Goal: Task Accomplishment & Management: Manage account settings

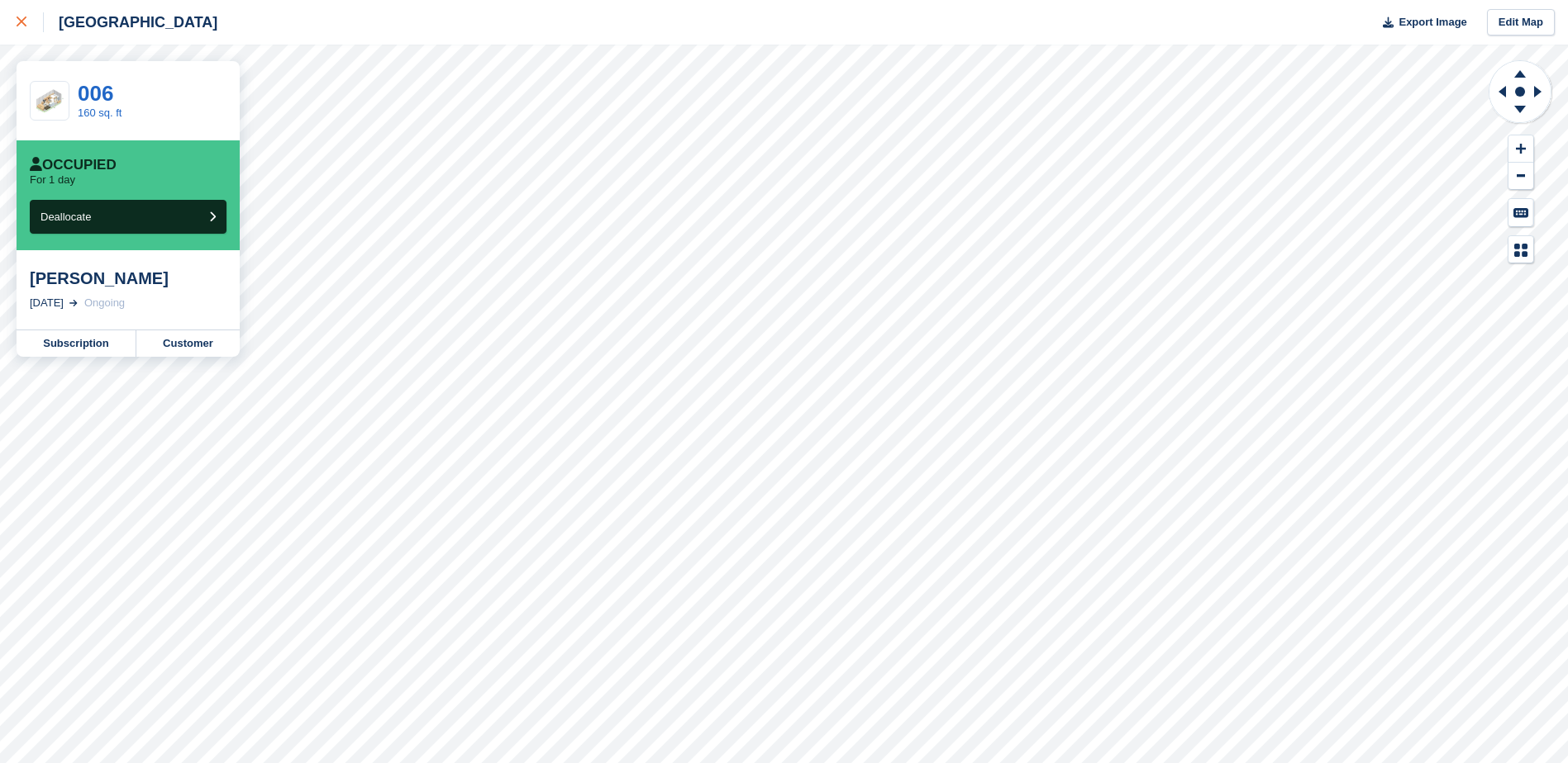
click at [24, 23] on icon at bounding box center [21, 21] width 10 height 10
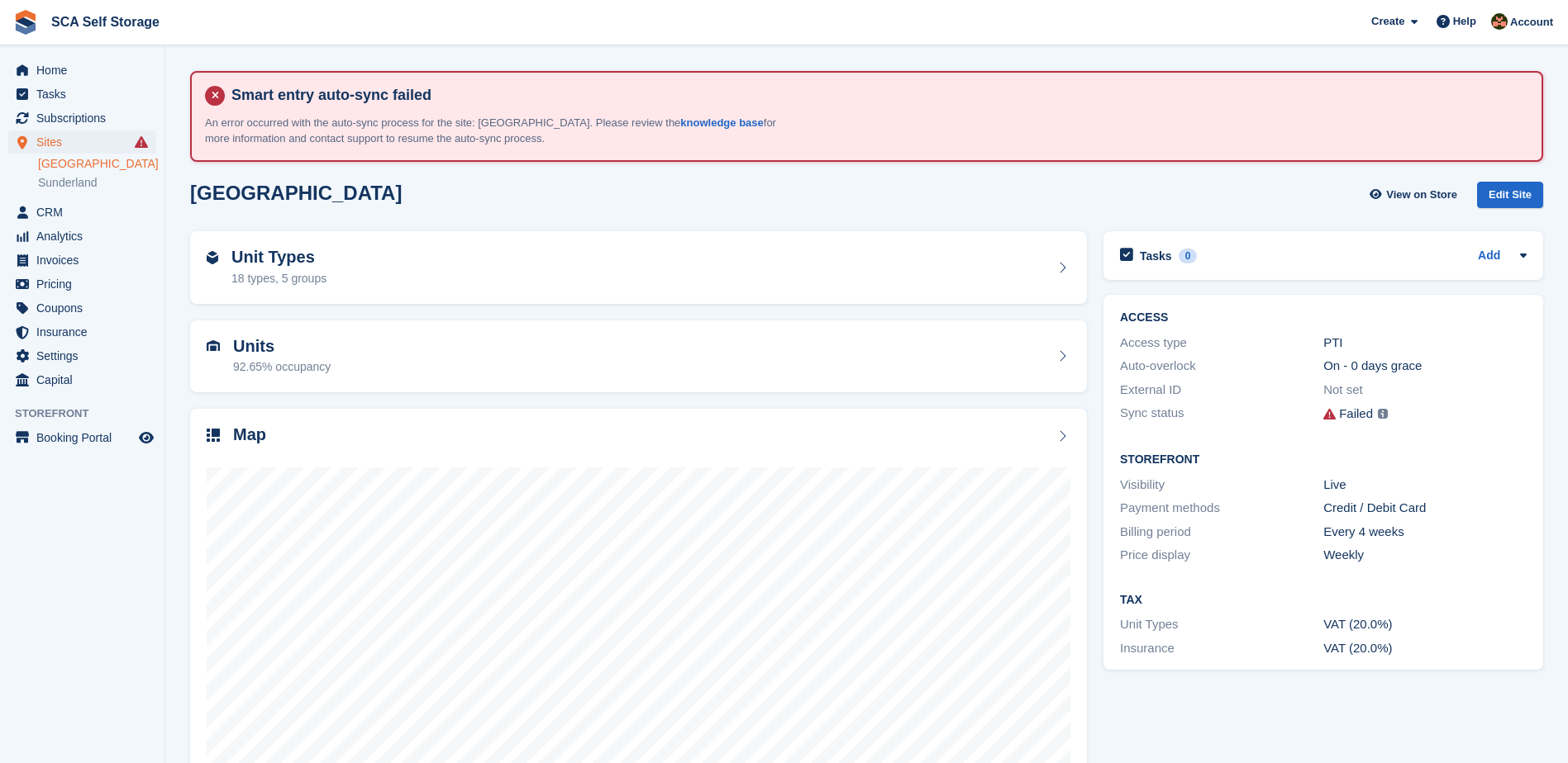
drag, startPoint x: 166, startPoint y: 218, endPoint x: 249, endPoint y: 9, distance: 224.9
click at [166, 218] on section "Smart entry auto-sync failed An error occurred with the auto-sync process for t…" at bounding box center [866, 408] width 1402 height 816
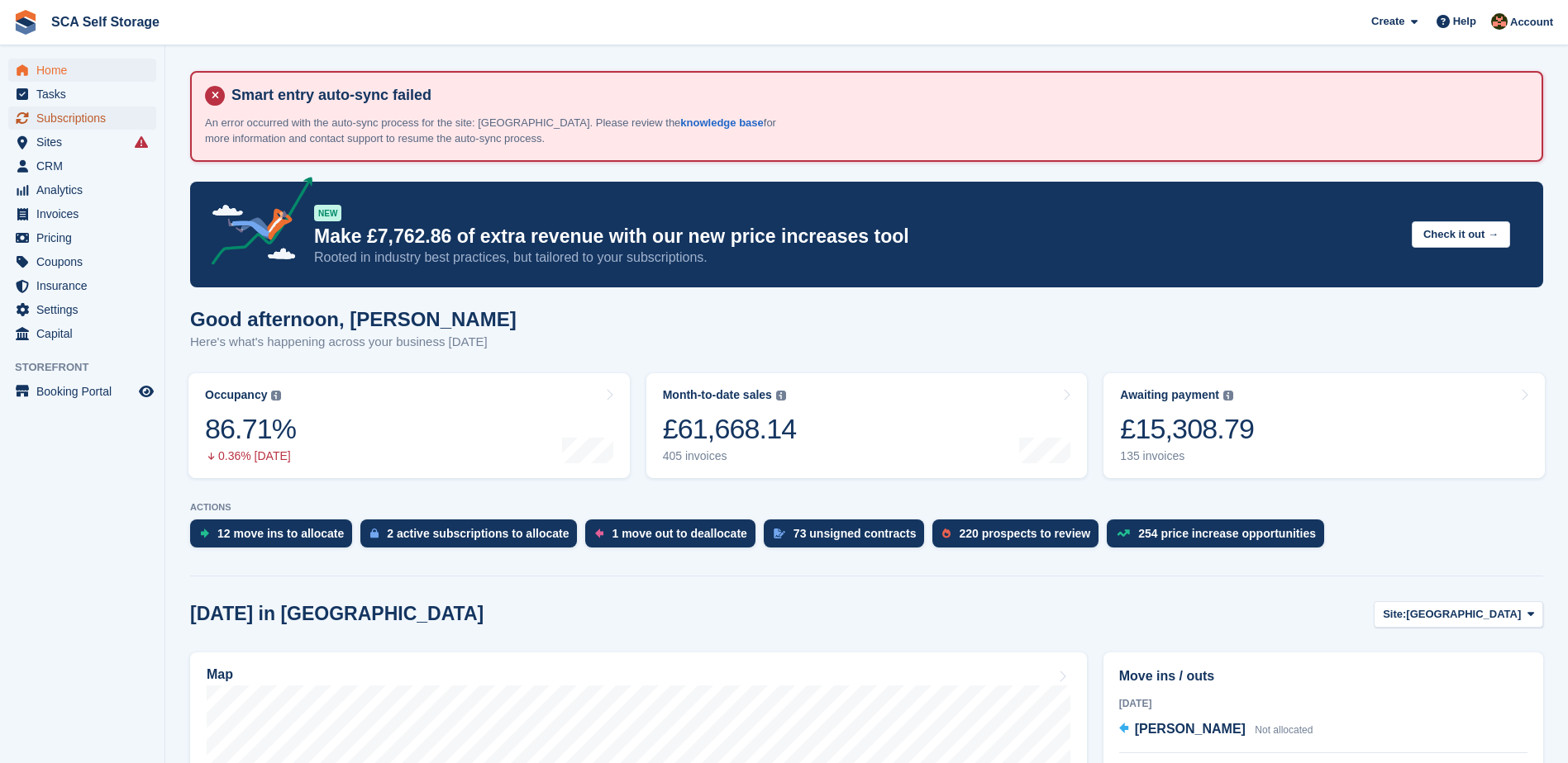
click at [107, 121] on span "Subscriptions" at bounding box center [85, 119] width 99 height 24
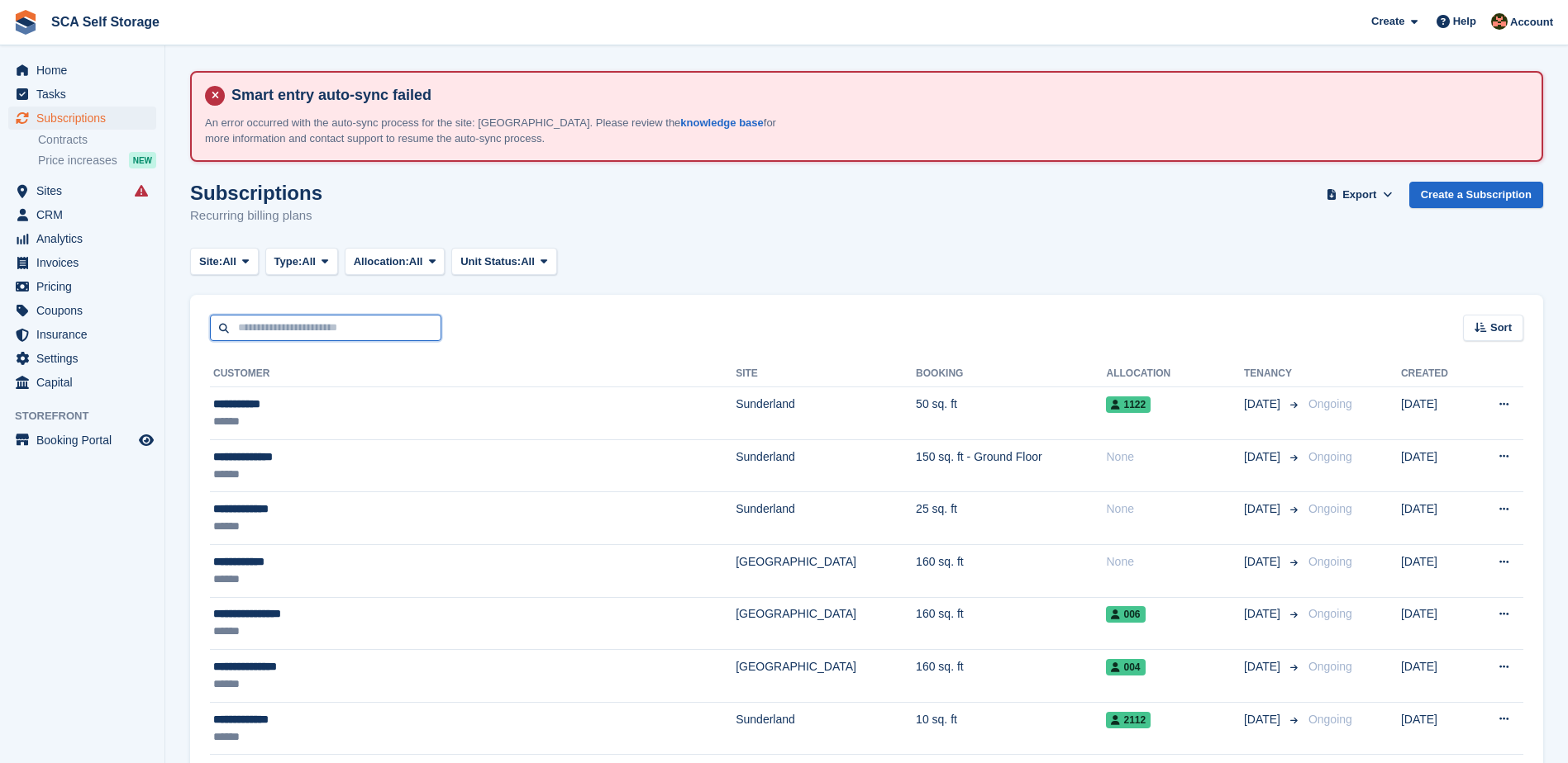
click at [378, 323] on input "text" at bounding box center [325, 328] width 231 height 27
type input "******"
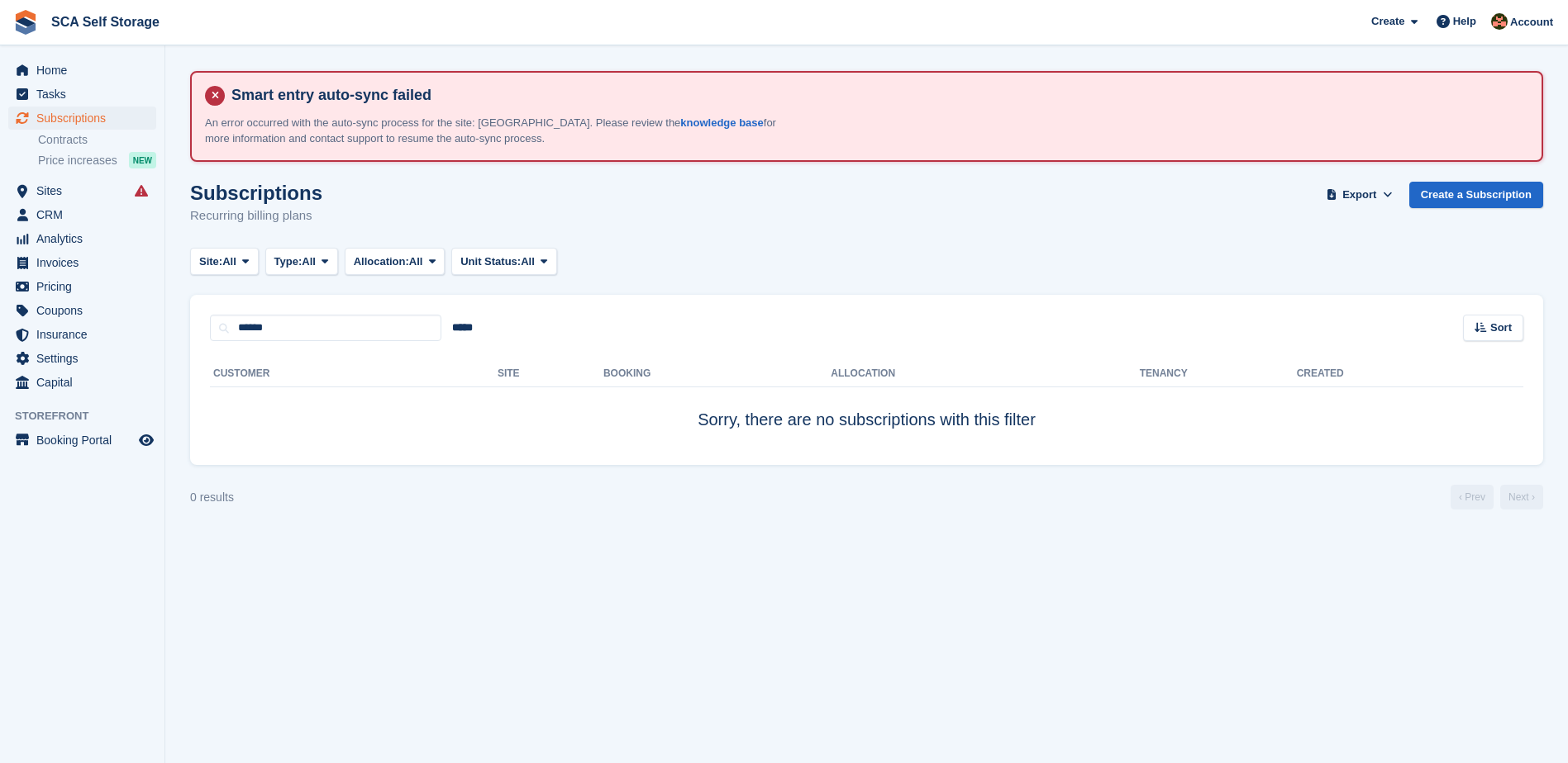
click at [379, 368] on th "Customer" at bounding box center [353, 373] width 287 height 26
click at [382, 333] on input "******" at bounding box center [325, 328] width 231 height 27
type input "******"
click at [384, 328] on input "******" at bounding box center [325, 328] width 231 height 27
type input "******"
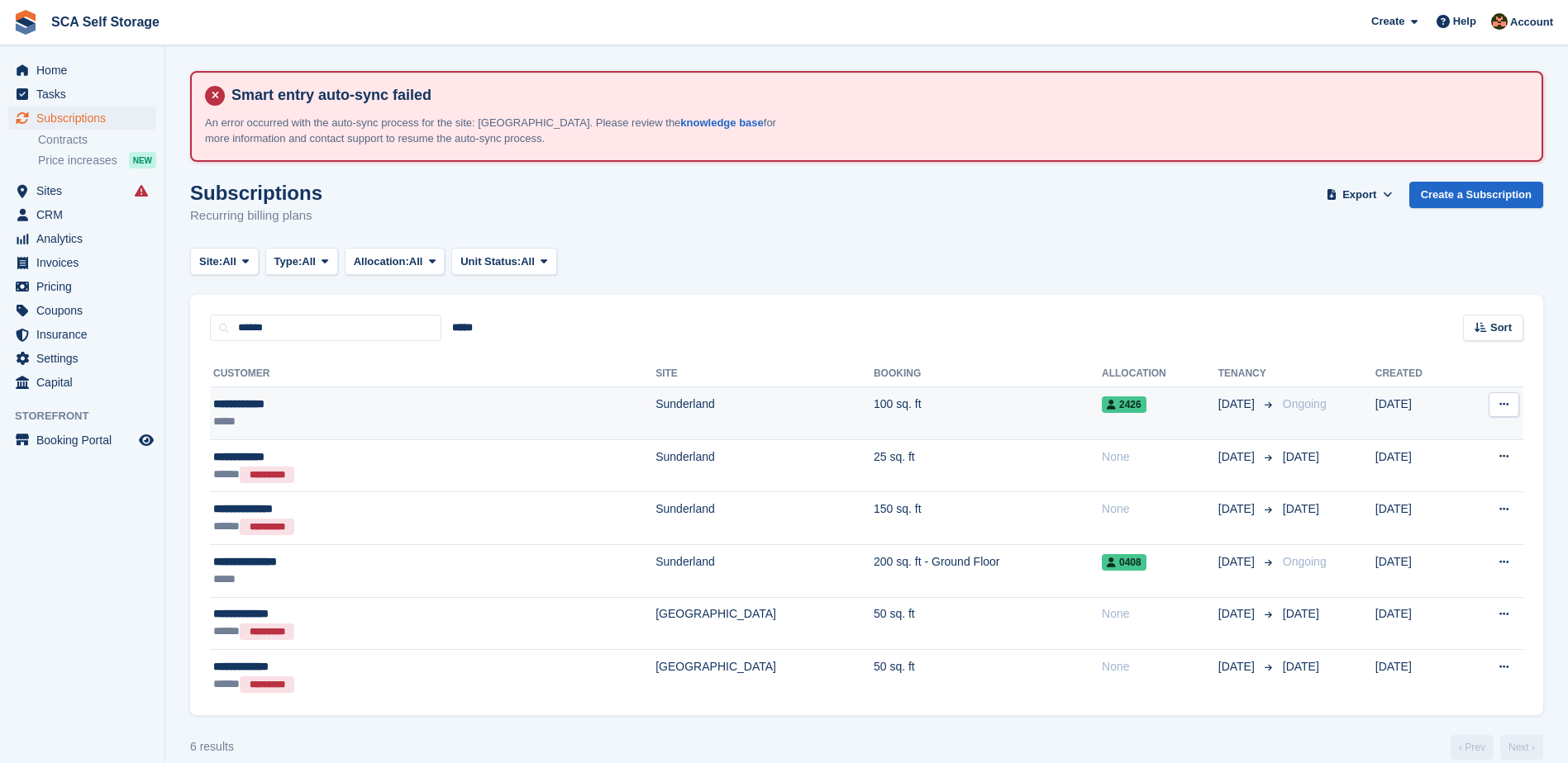
click at [874, 422] on td "100 sq. ft" at bounding box center [988, 414] width 228 height 53
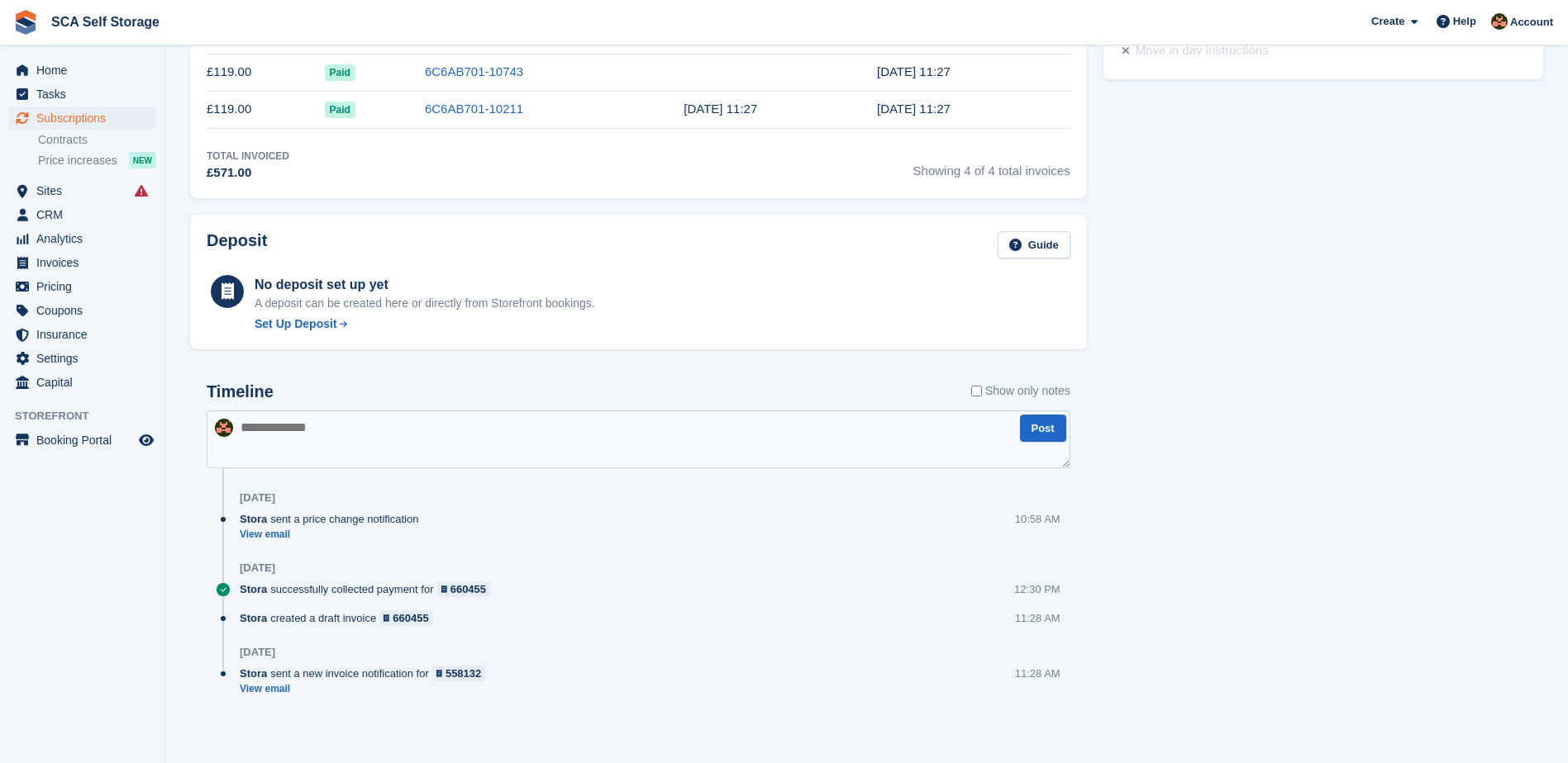
scroll to position [895, 0]
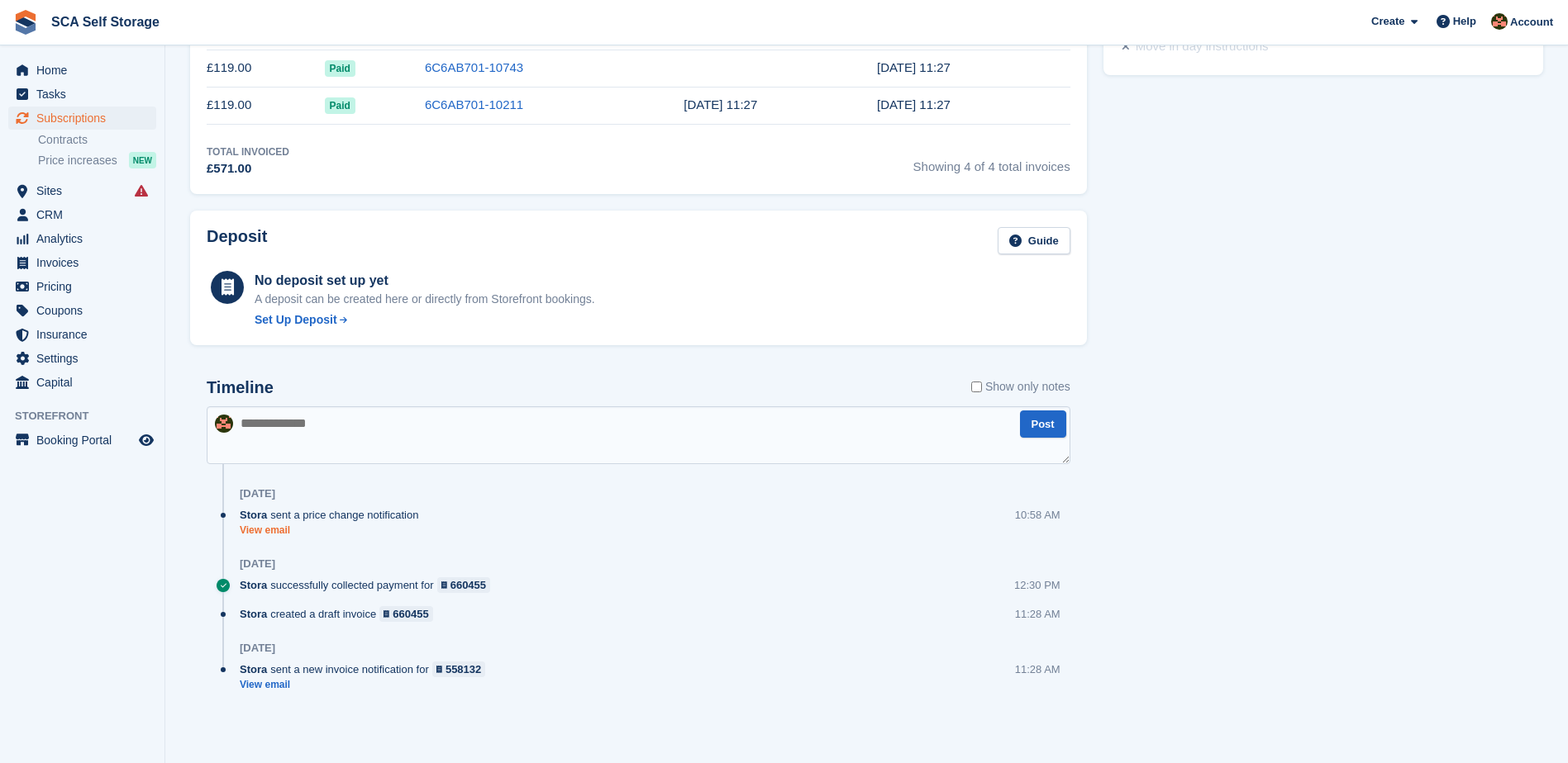
click at [273, 530] on link "View email" at bounding box center [333, 530] width 187 height 14
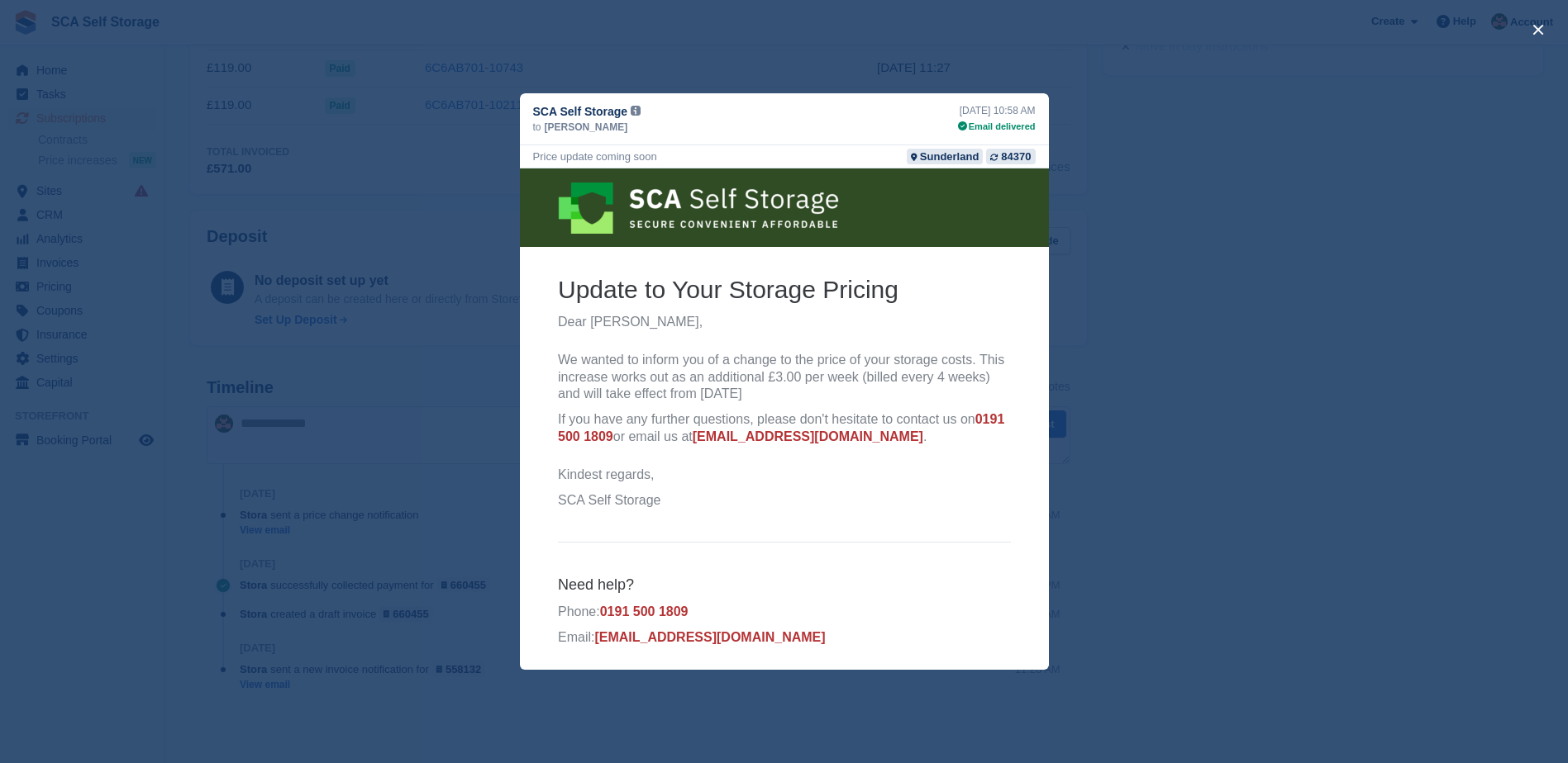
scroll to position [0, 0]
click at [1377, 420] on div "close" at bounding box center [784, 382] width 1568 height 763
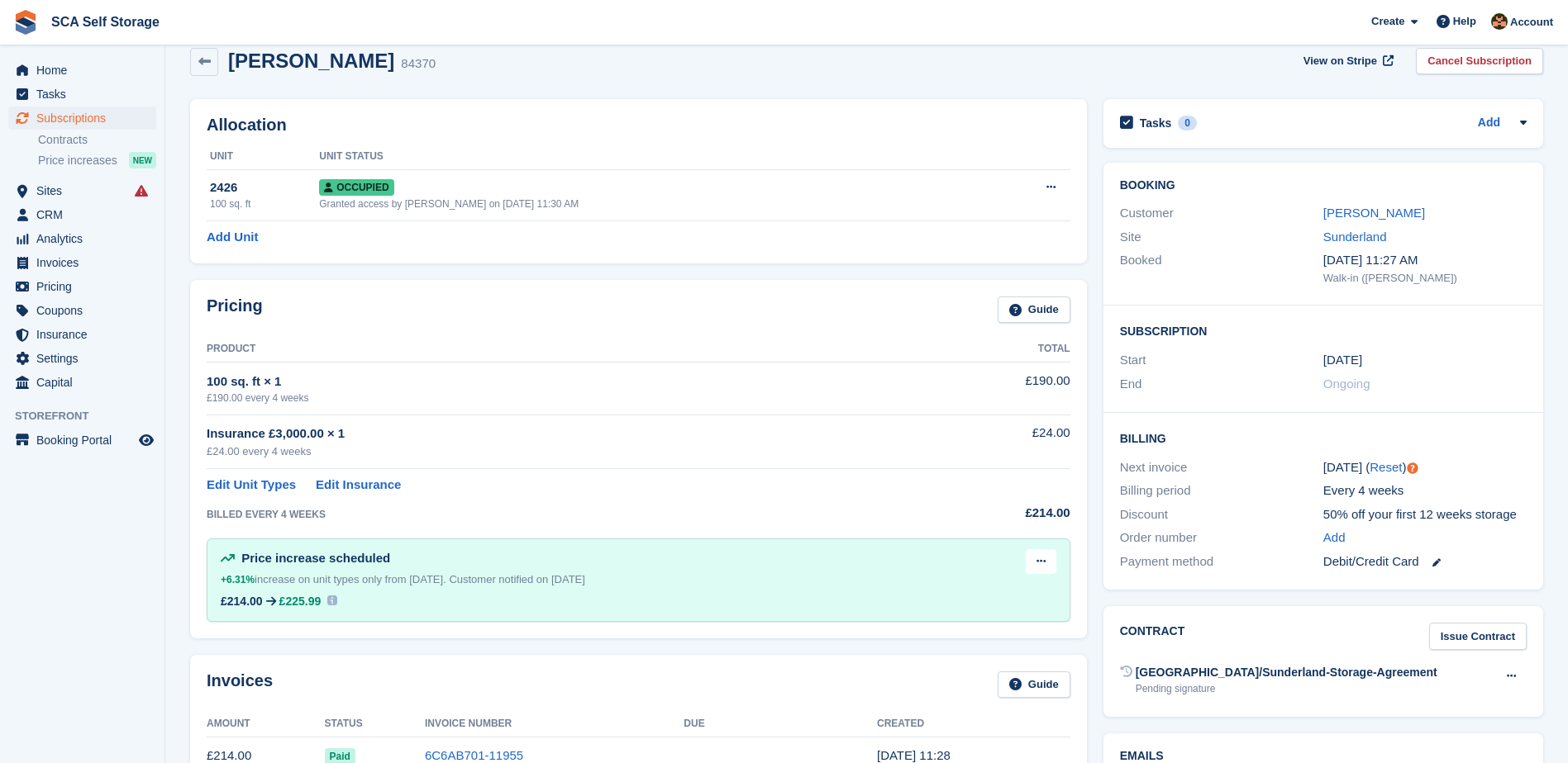
scroll to position [111, 0]
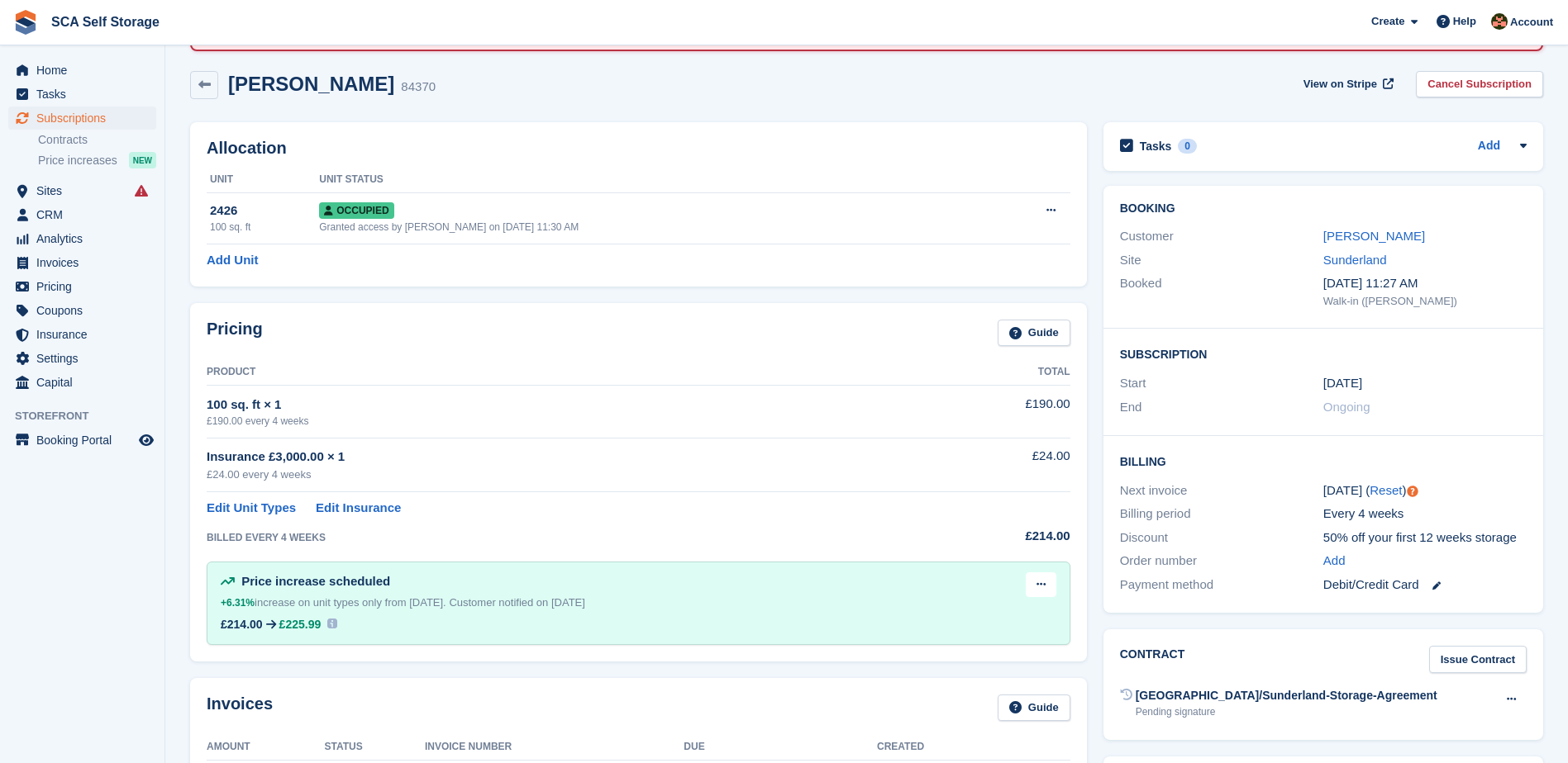
click at [1345, 246] on div "Helen Miller" at bounding box center [1425, 237] width 203 height 19
click at [1341, 242] on link "Helen Miller" at bounding box center [1374, 236] width 102 height 14
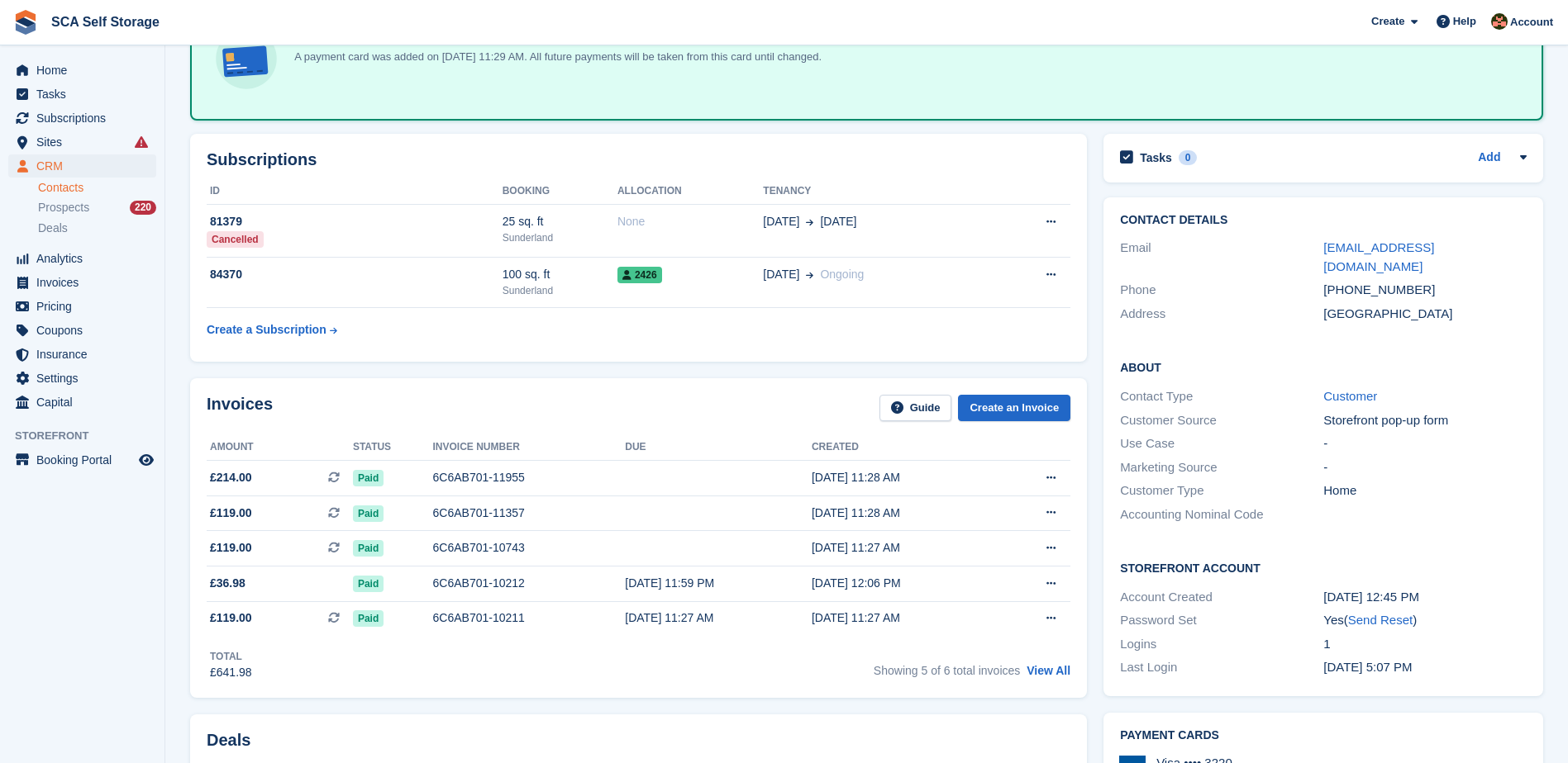
scroll to position [268, 0]
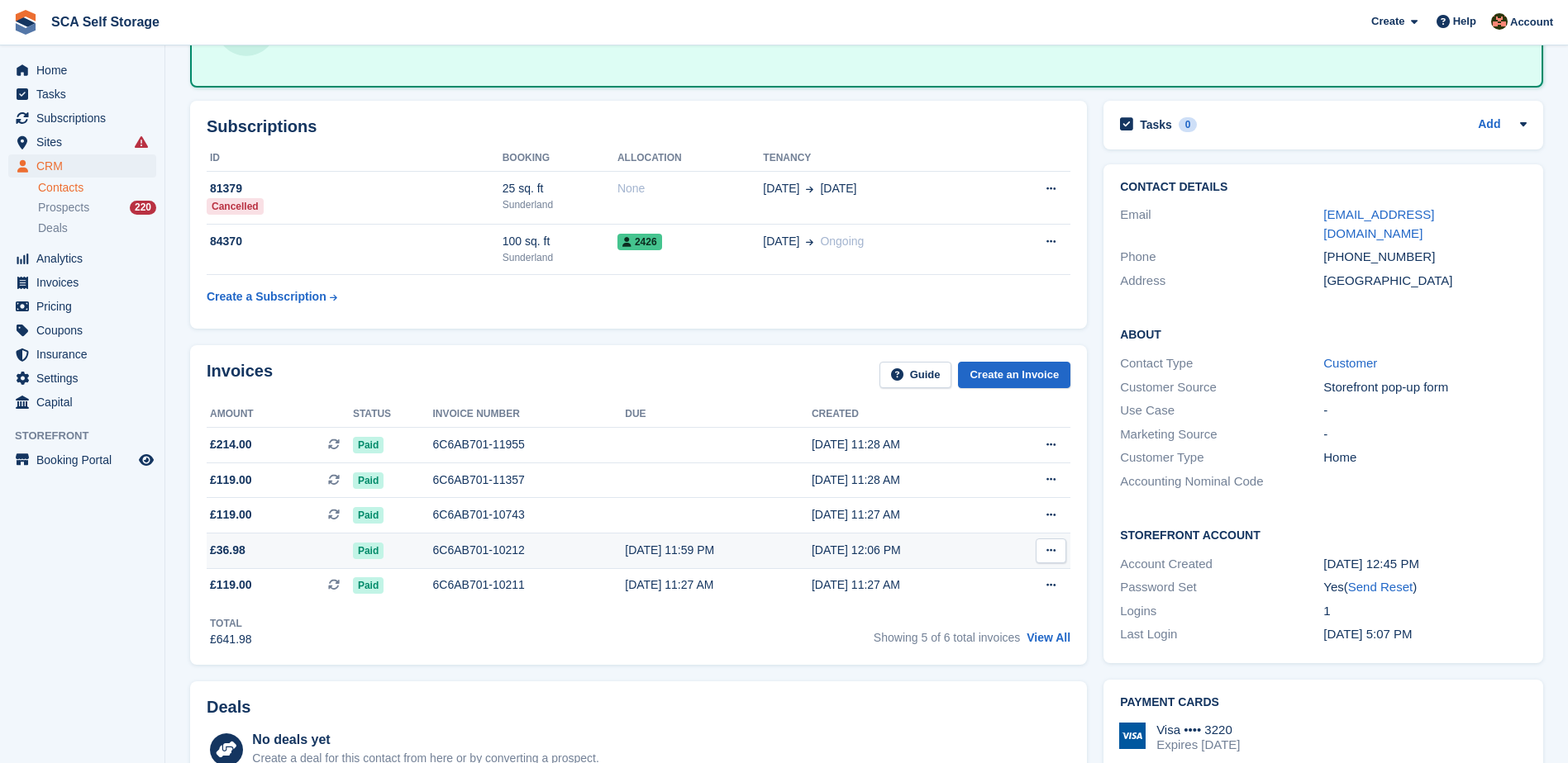
click at [478, 555] on div "6C6AB701-10212" at bounding box center [529, 550] width 192 height 17
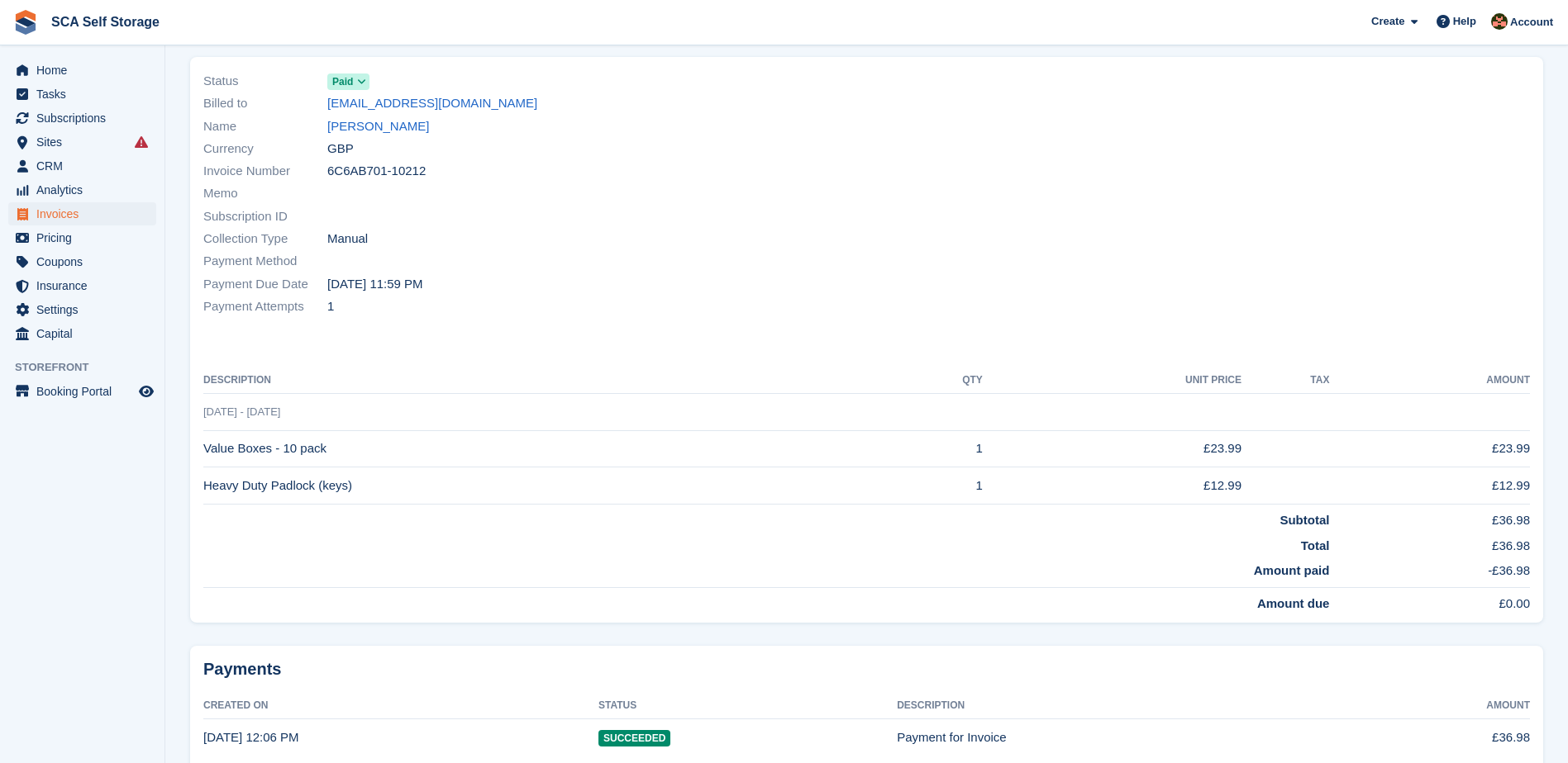
scroll to position [248, 0]
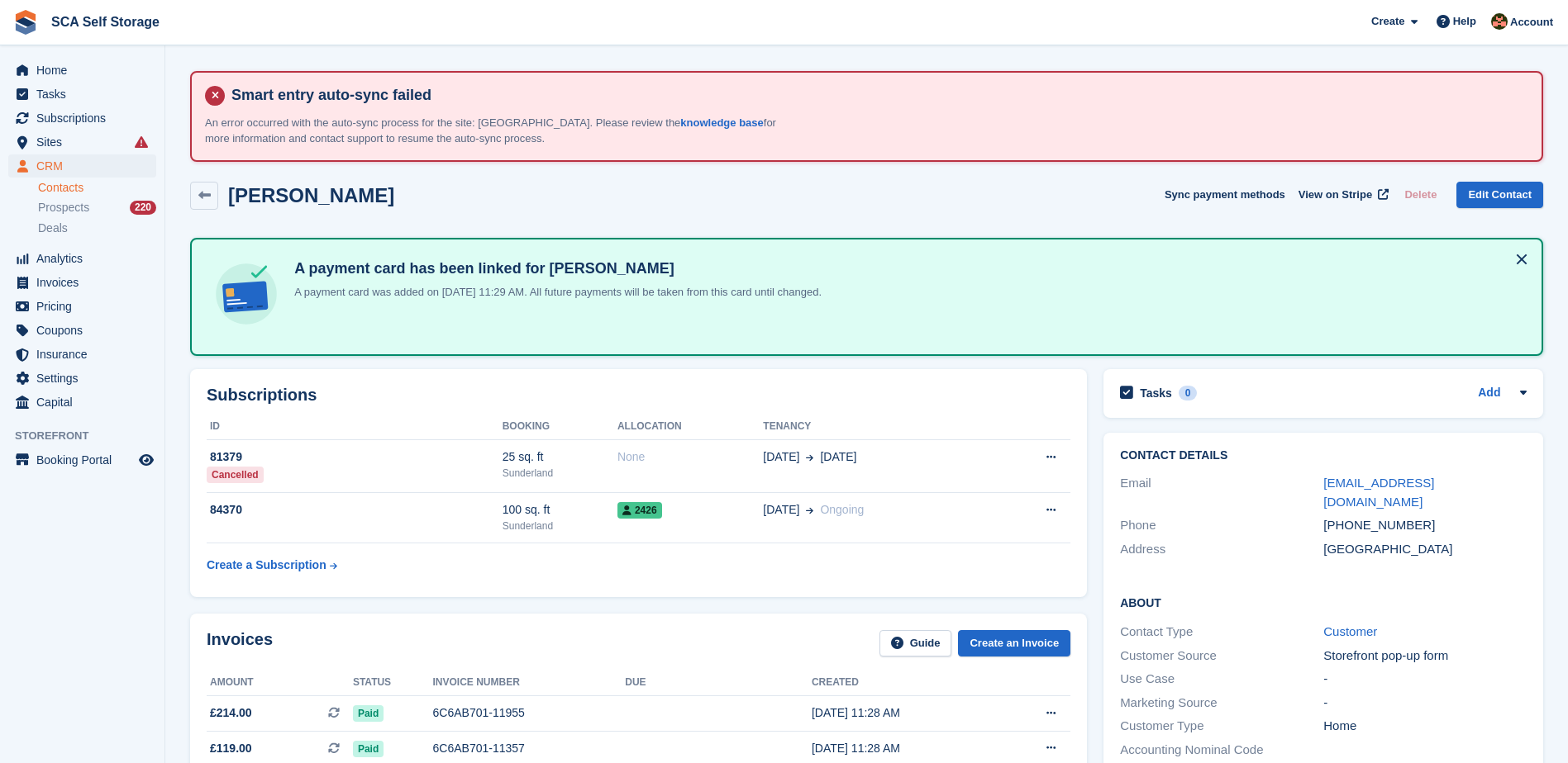
scroll to position [268, 0]
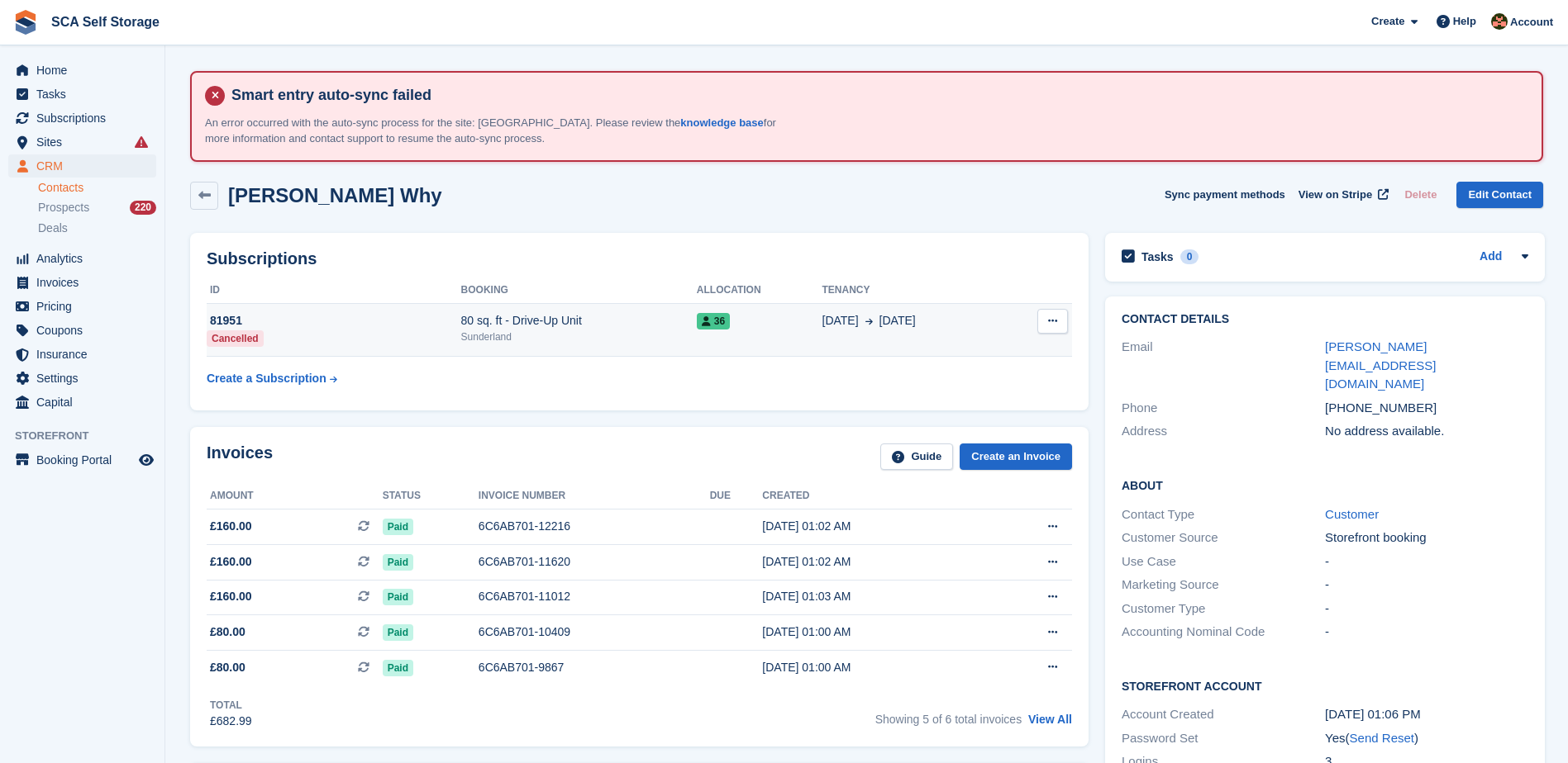
drag, startPoint x: 1044, startPoint y: 323, endPoint x: 1035, endPoint y: 323, distance: 9.0
click at [1042, 322] on button at bounding box center [1052, 321] width 31 height 24
click at [772, 341] on div "This subscription has already been cancelled." at bounding box center [828, 353] width 157 height 52
click at [779, 316] on div "36" at bounding box center [760, 321] width 126 height 17
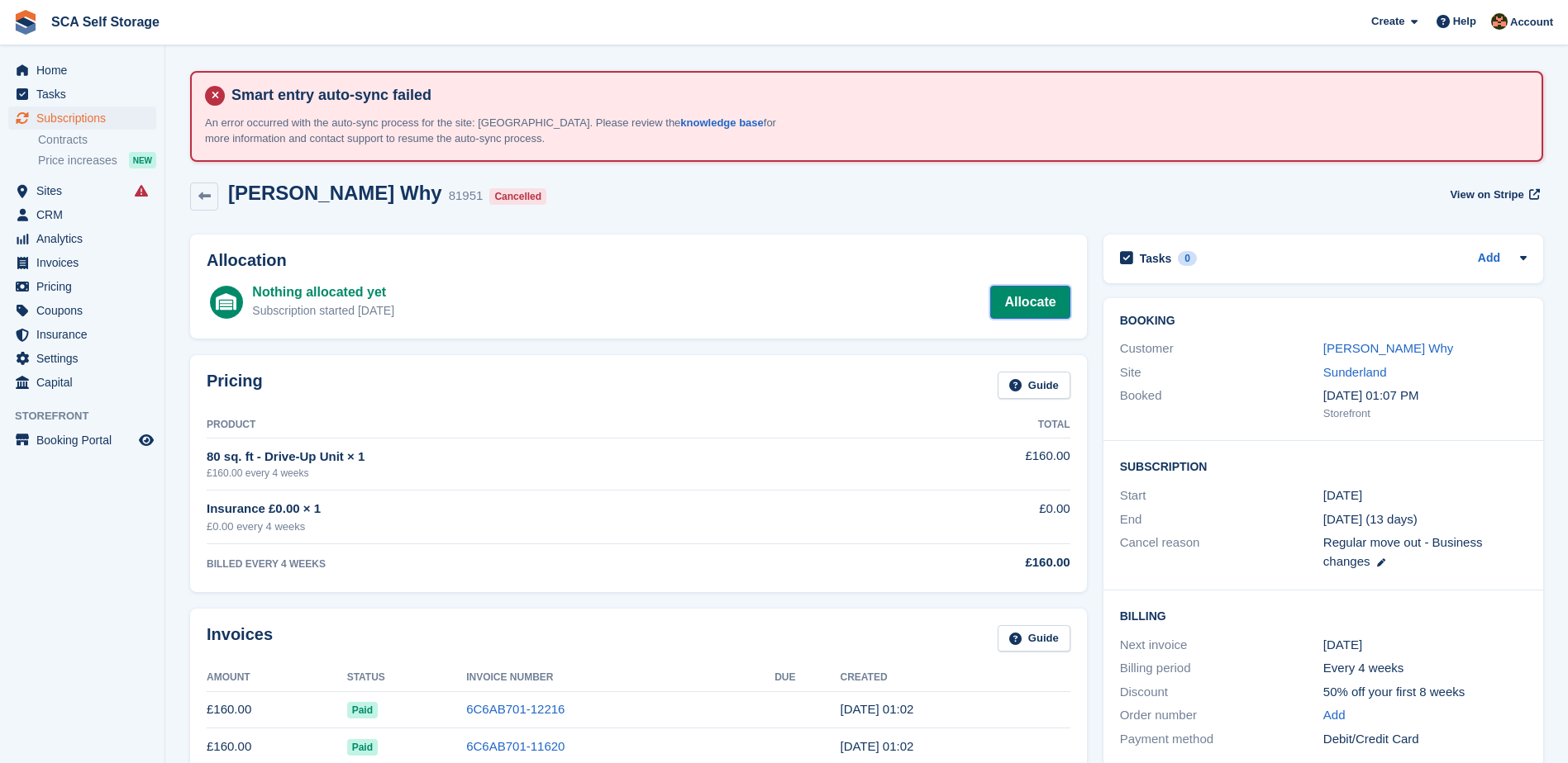
click at [1035, 316] on link "Allocate" at bounding box center [1030, 302] width 80 height 33
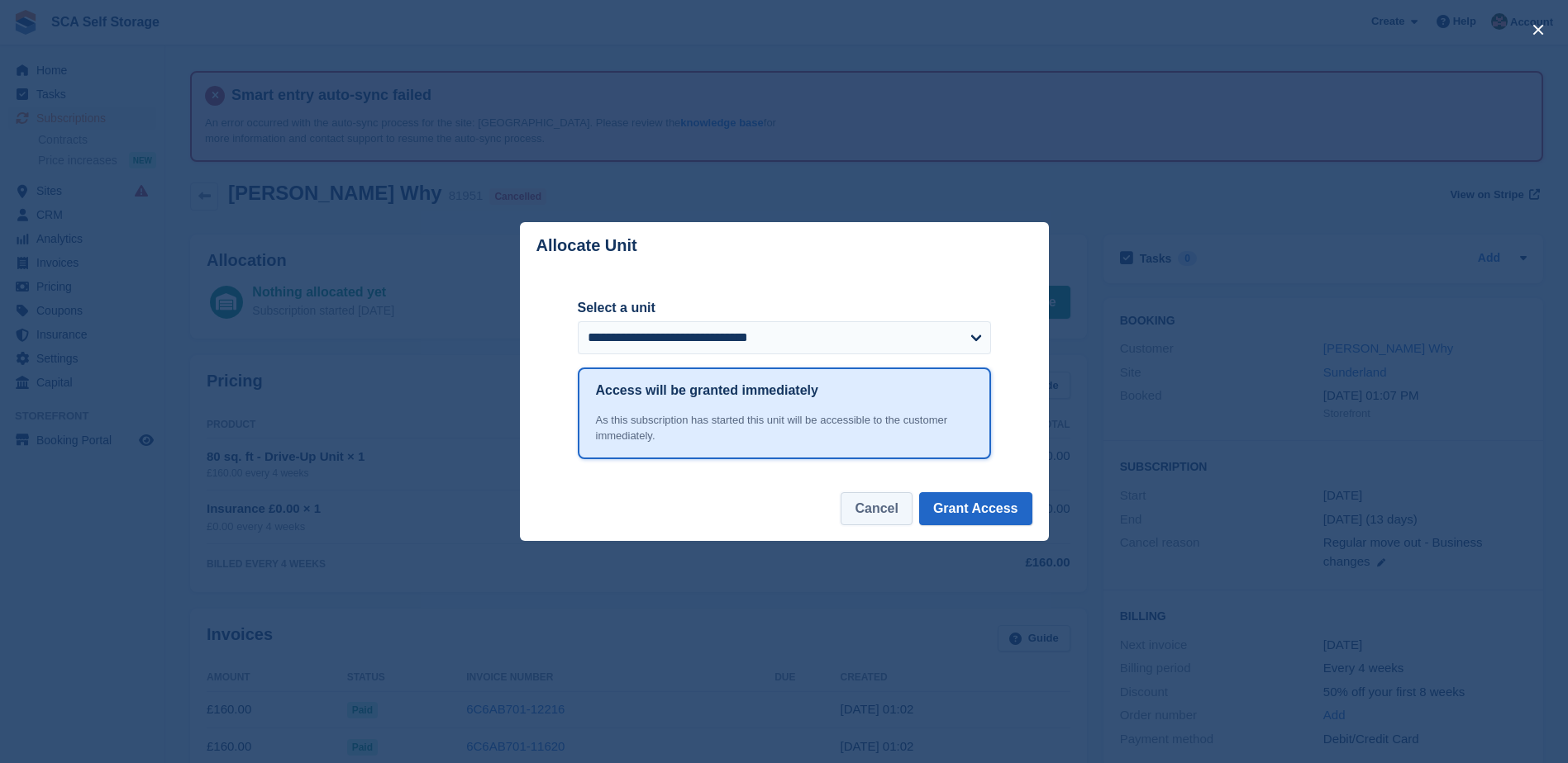
click at [880, 520] on button "Cancel" at bounding box center [876, 508] width 71 height 33
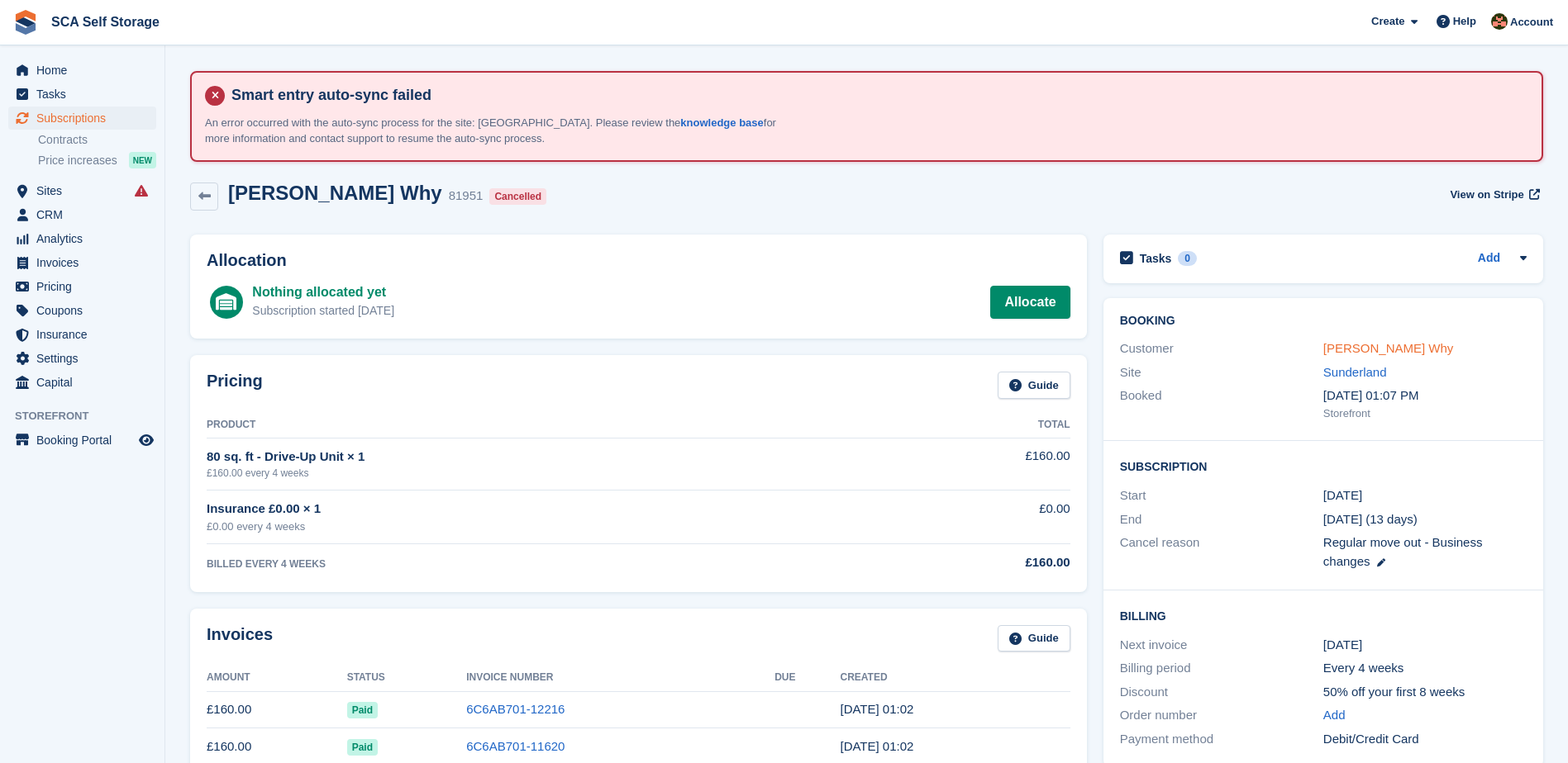
click at [1380, 350] on link "[PERSON_NAME] Why" at bounding box center [1389, 348] width 131 height 14
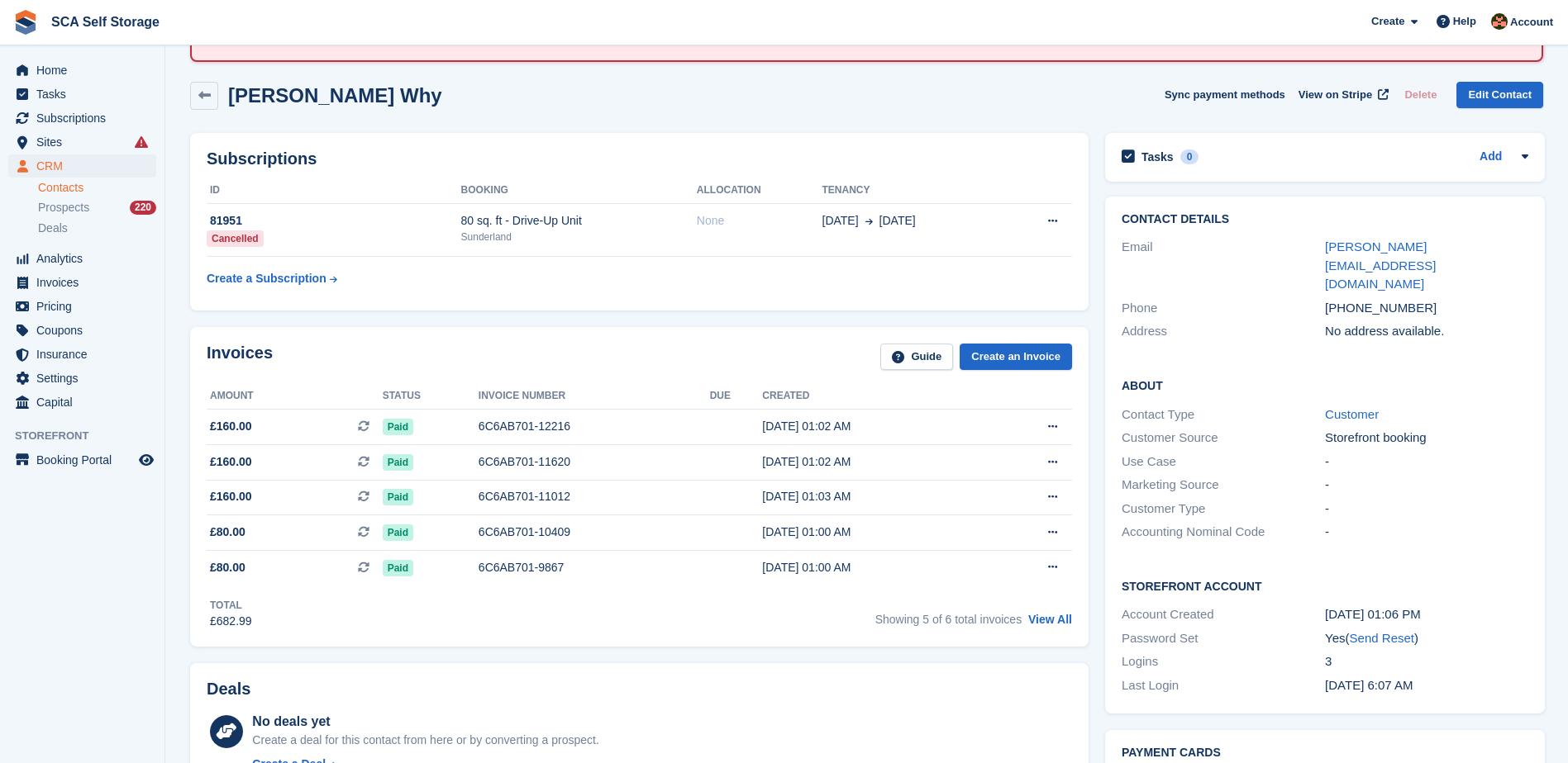
scroll to position [103, 0]
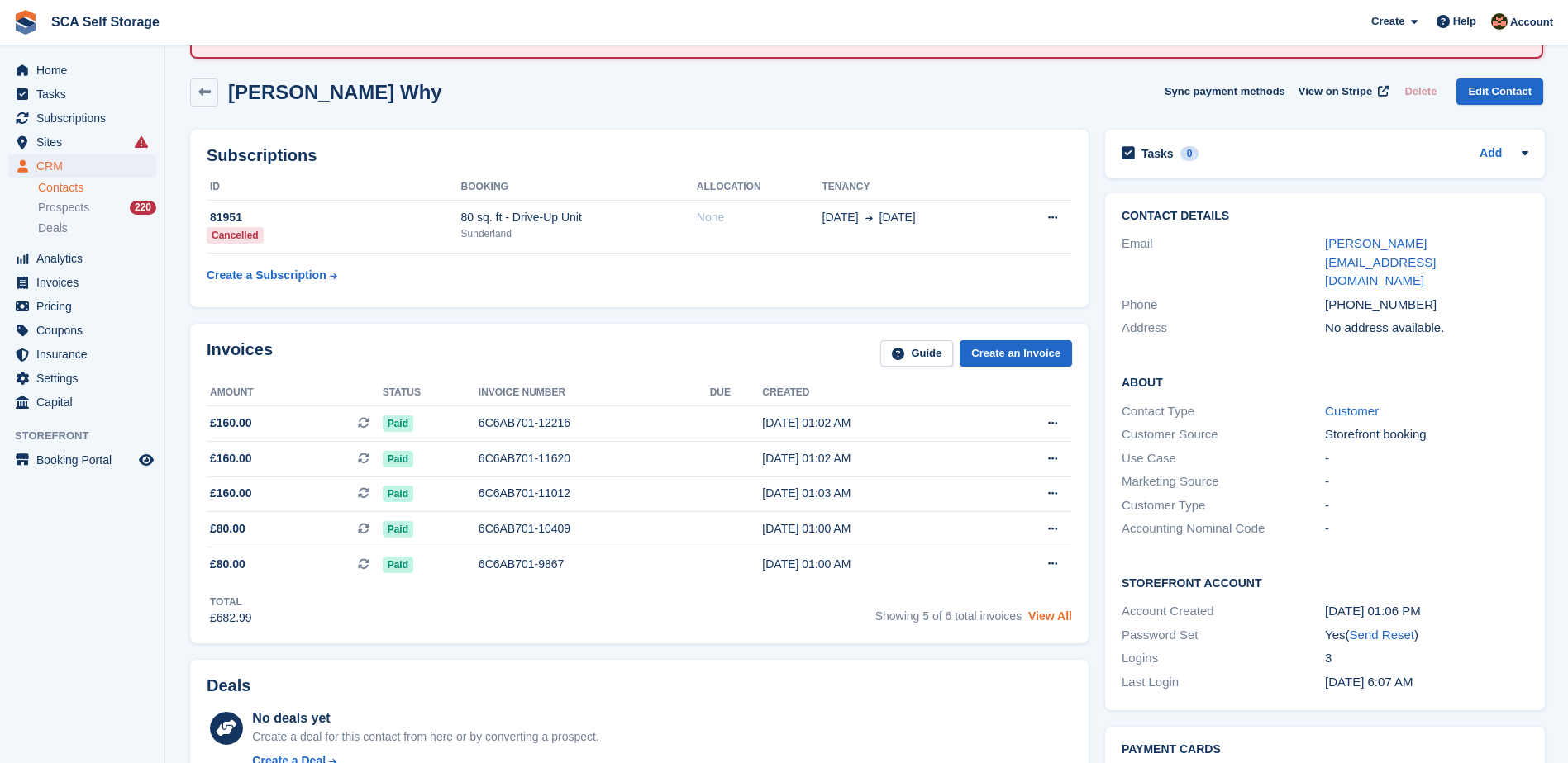
click at [1035, 621] on link "View All" at bounding box center [1050, 616] width 44 height 14
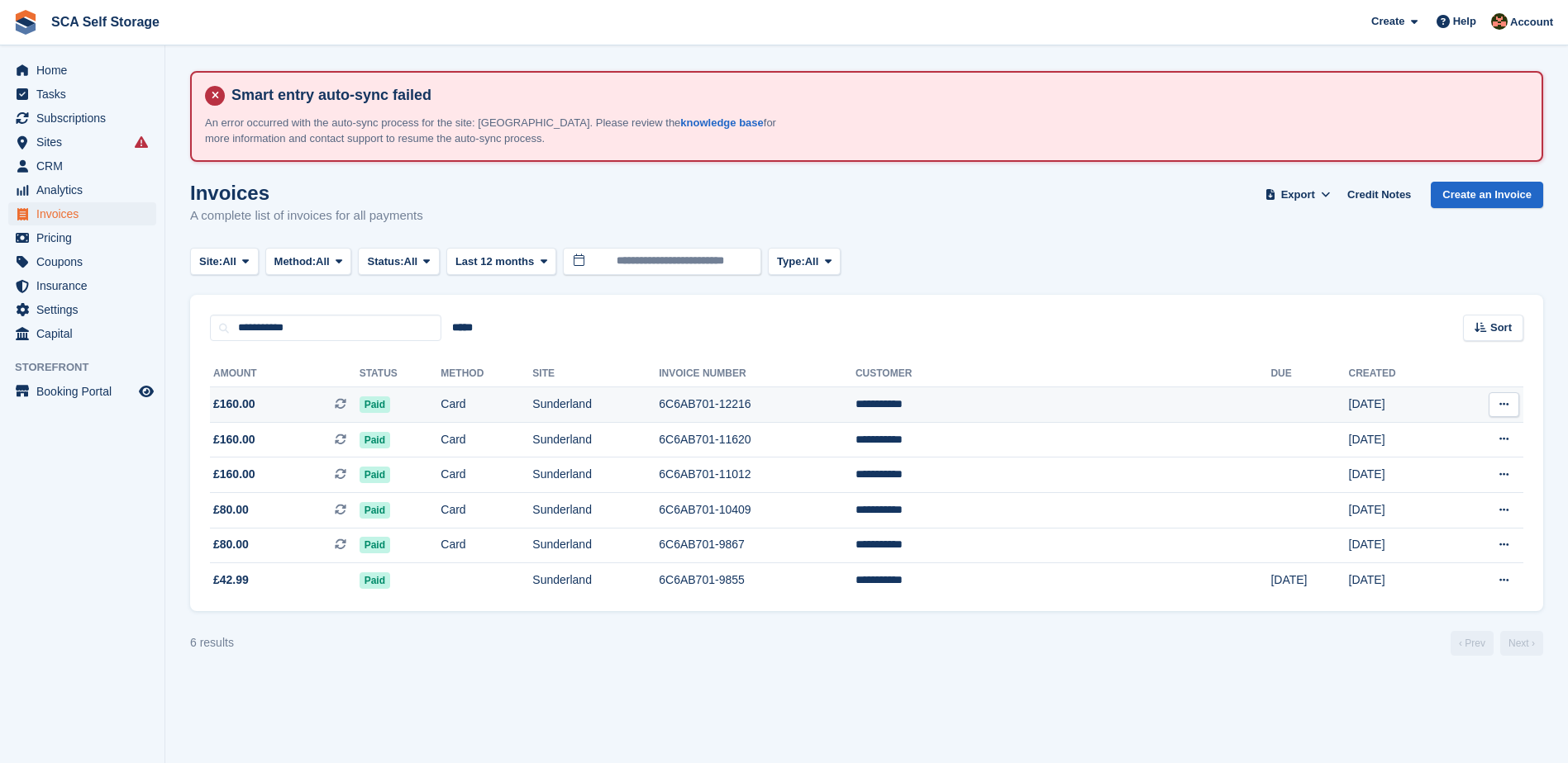
click at [532, 411] on td "Card" at bounding box center [486, 405] width 92 height 35
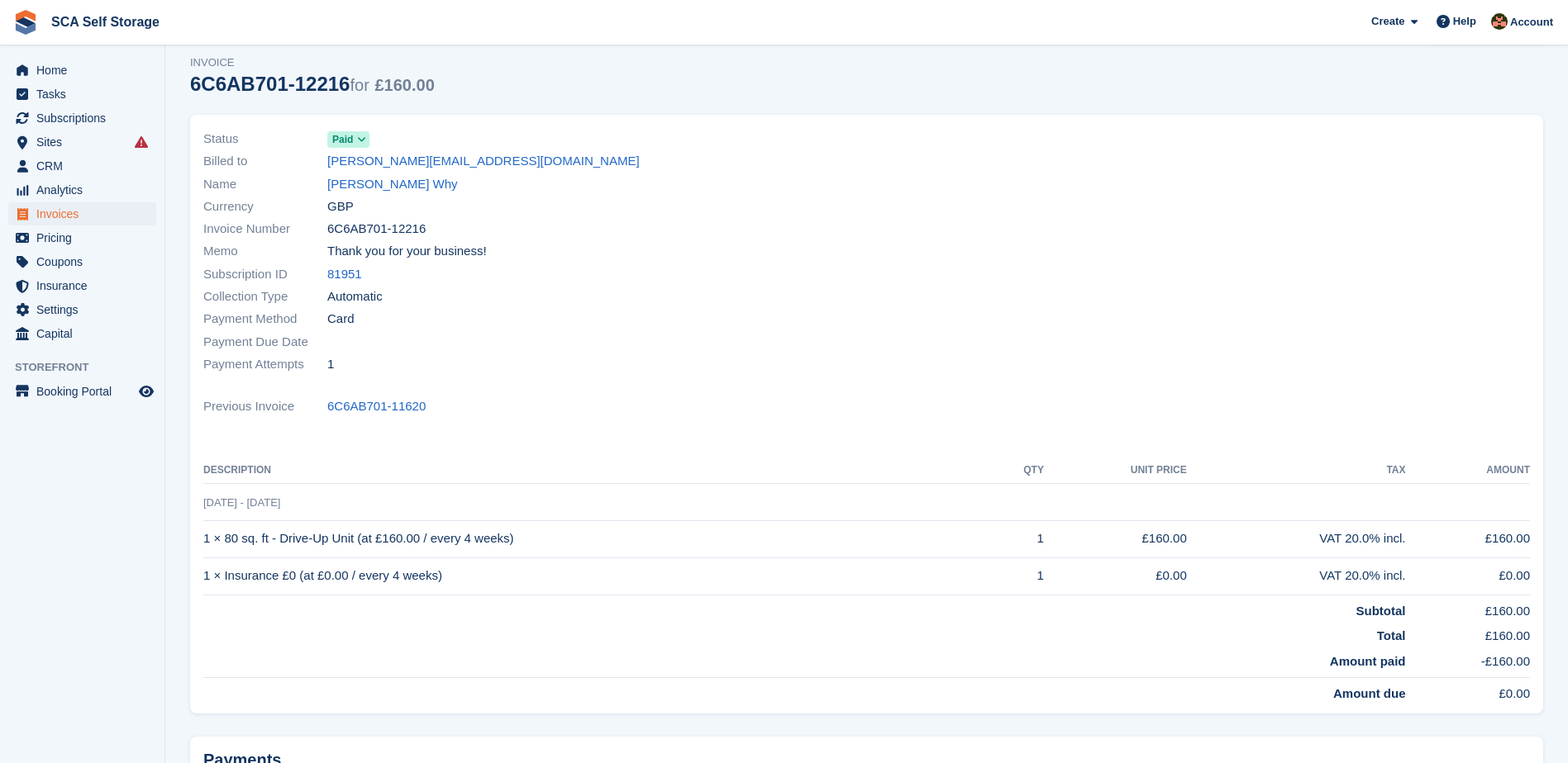
scroll to position [165, 0]
click at [374, 186] on link "Anthony Why" at bounding box center [392, 182] width 131 height 19
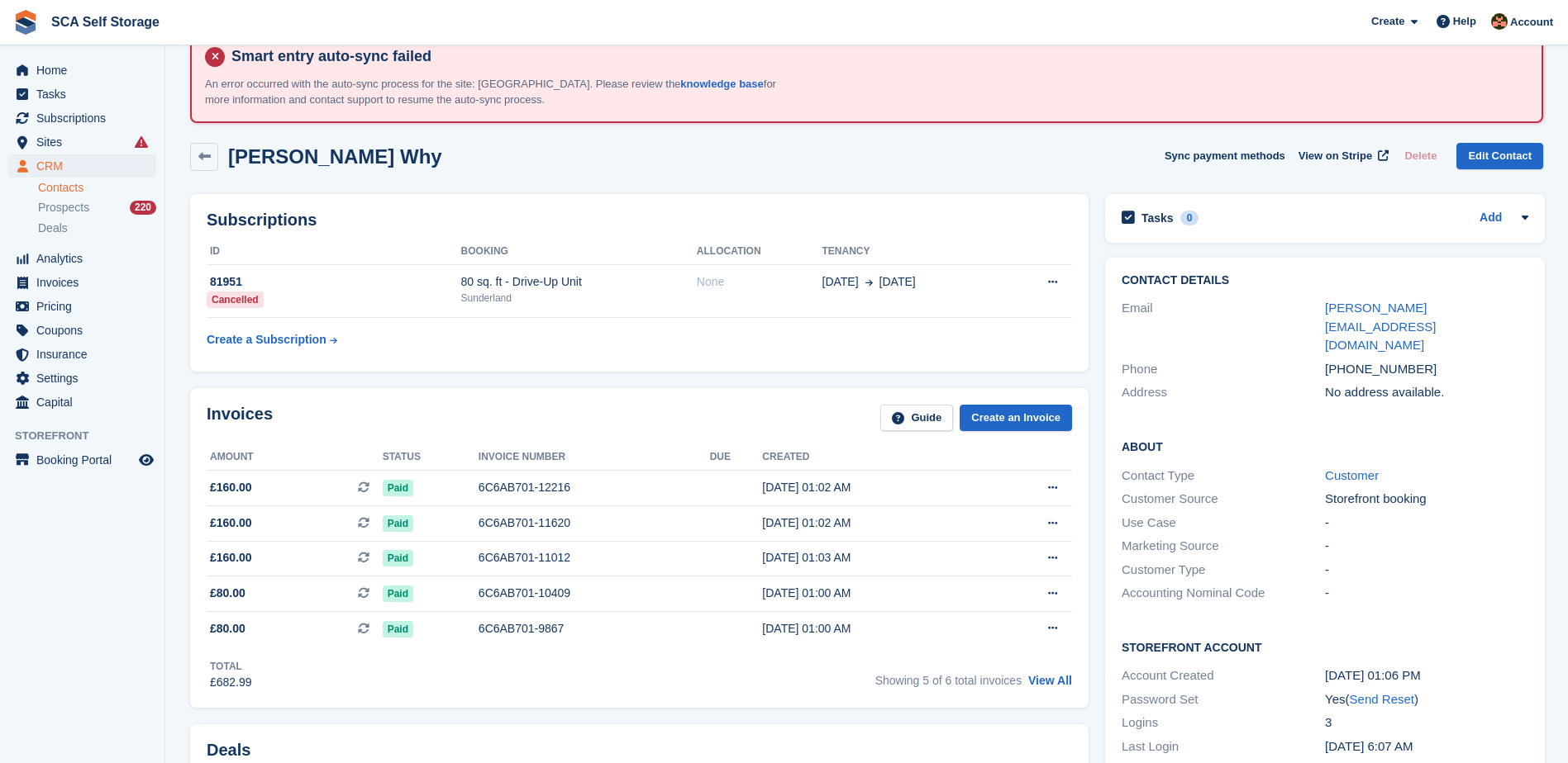
scroll to position [42, 0]
click at [765, 382] on div "Invoices Guide Create an Invoice Amount Status Invoice number Due Created £160.…" at bounding box center [639, 546] width 915 height 337
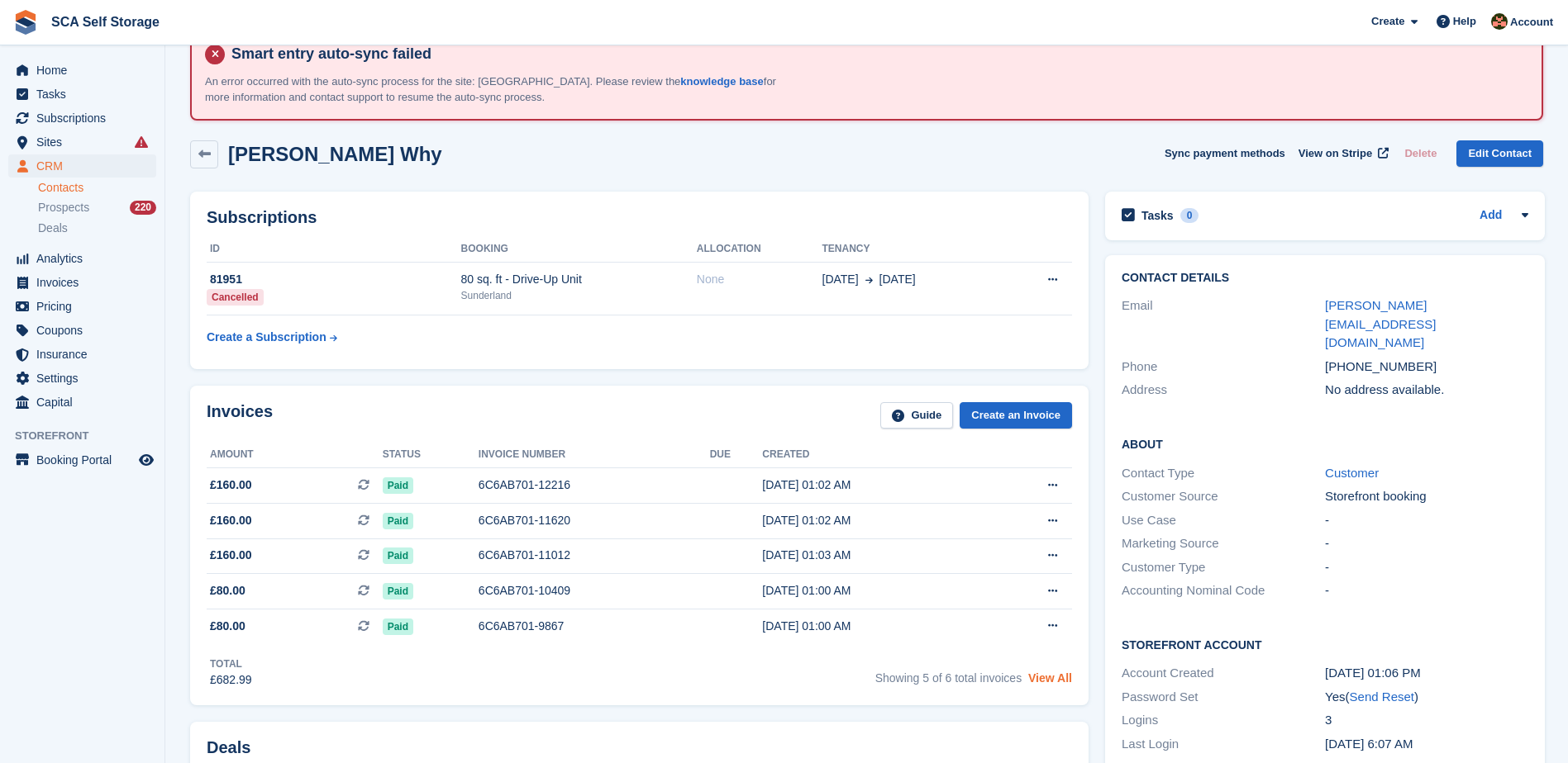
click at [1051, 674] on link "View All" at bounding box center [1050, 678] width 44 height 14
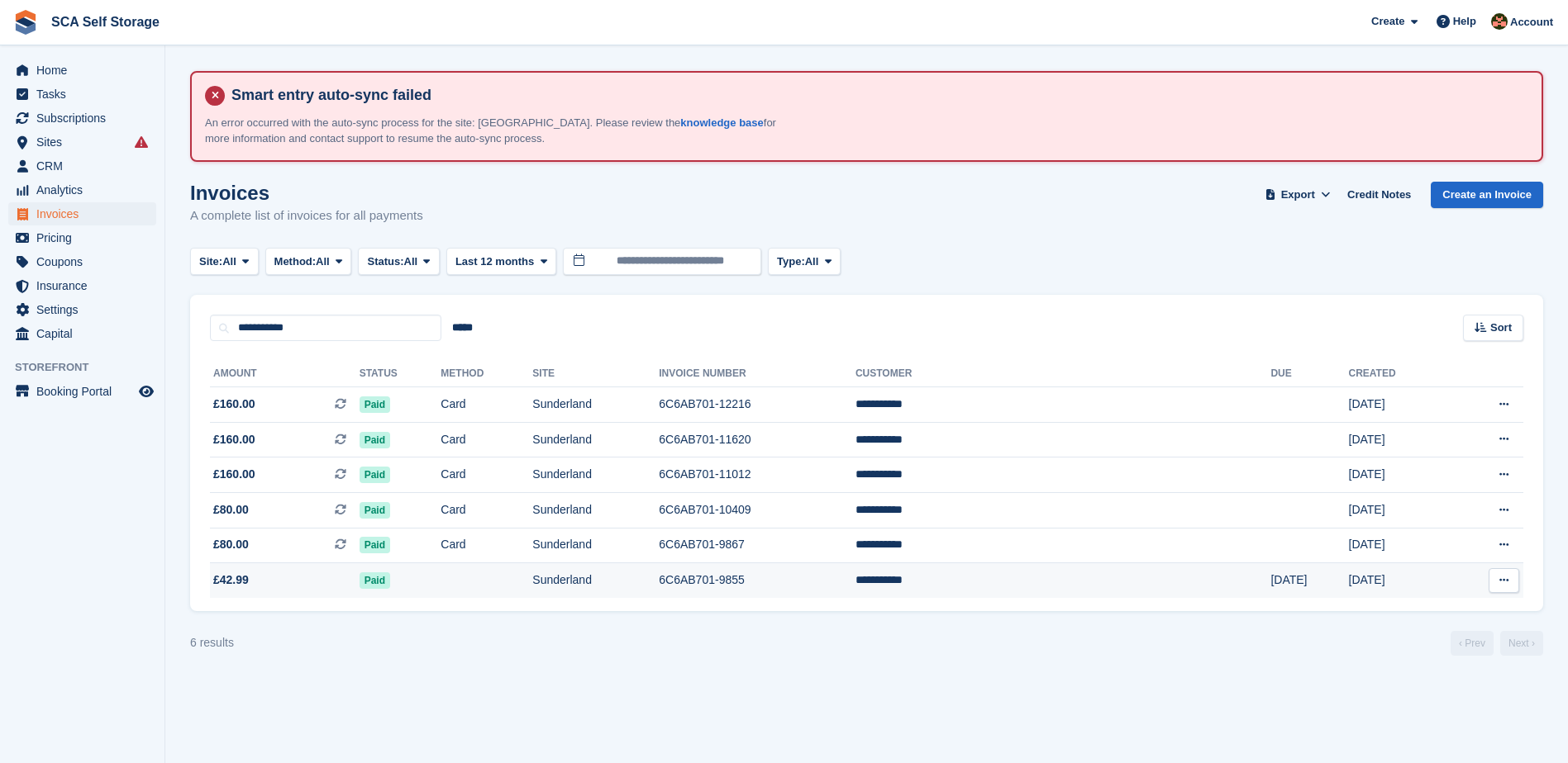
click at [659, 567] on td "Sunderland" at bounding box center [595, 581] width 126 height 34
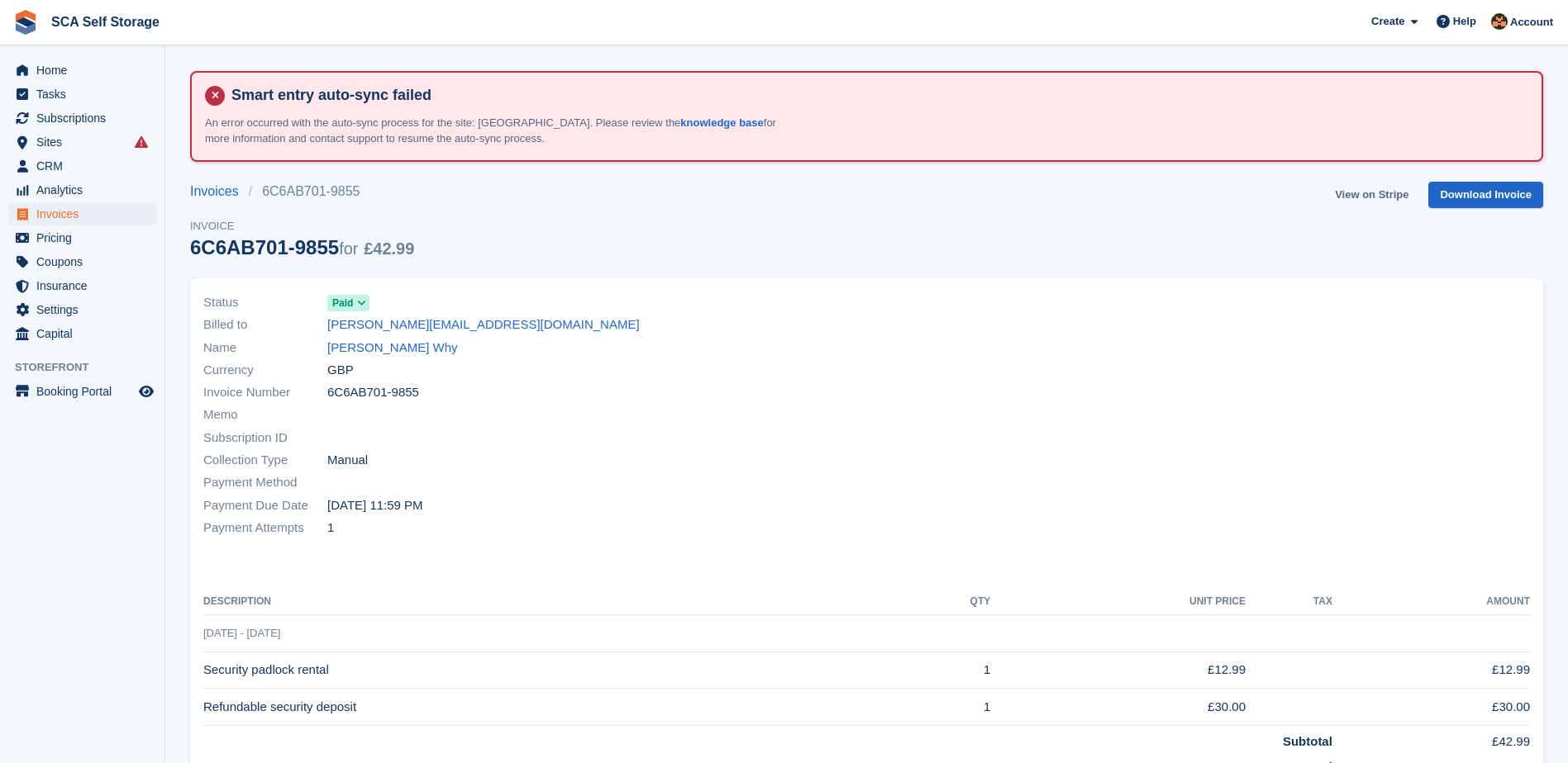
click at [1363, 193] on link "View on Stripe" at bounding box center [1371, 196] width 87 height 27
click at [371, 351] on link "[PERSON_NAME] Why" at bounding box center [392, 348] width 131 height 19
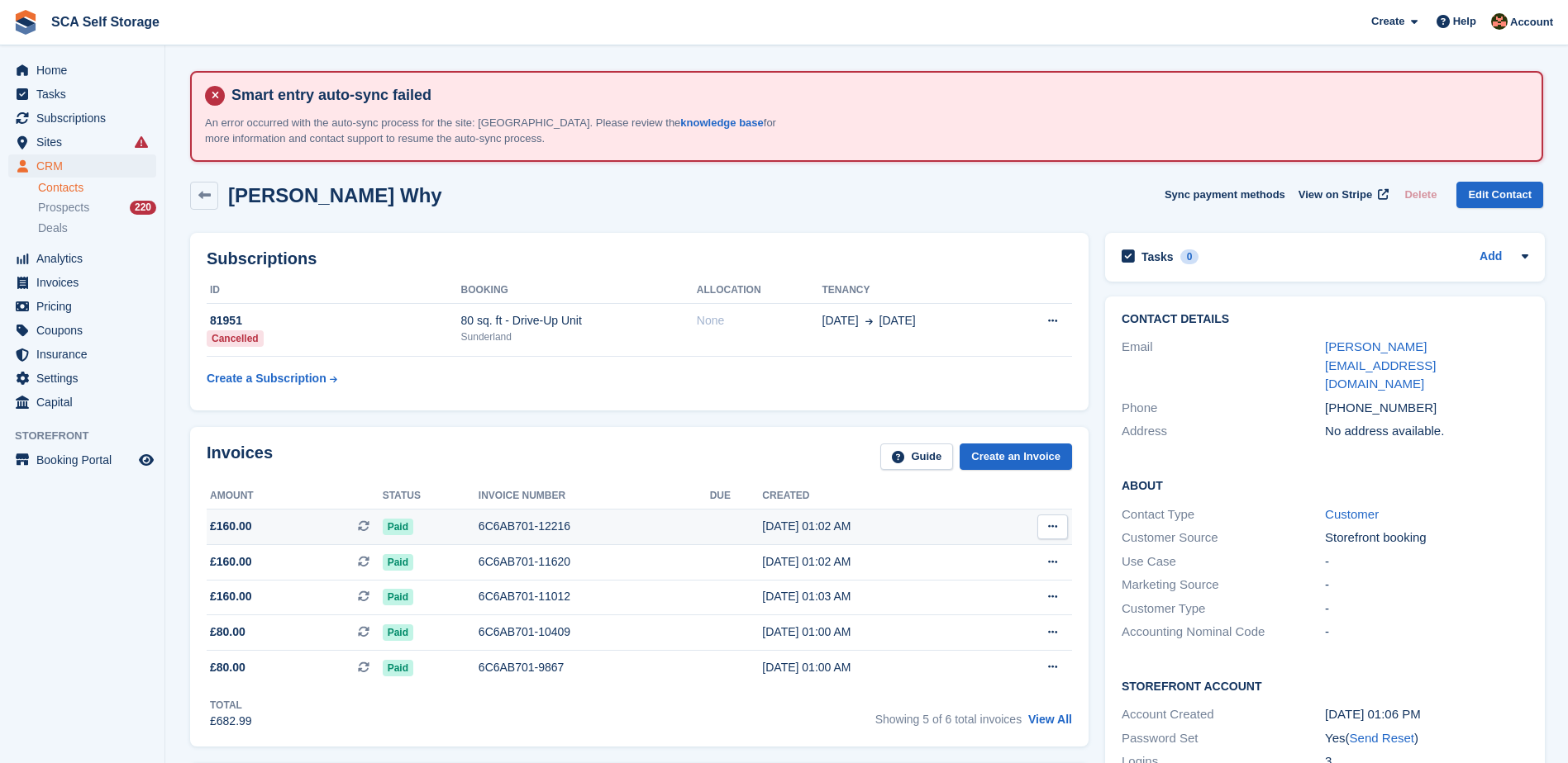
click at [551, 520] on div "6C6AB701-12216" at bounding box center [594, 526] width 231 height 17
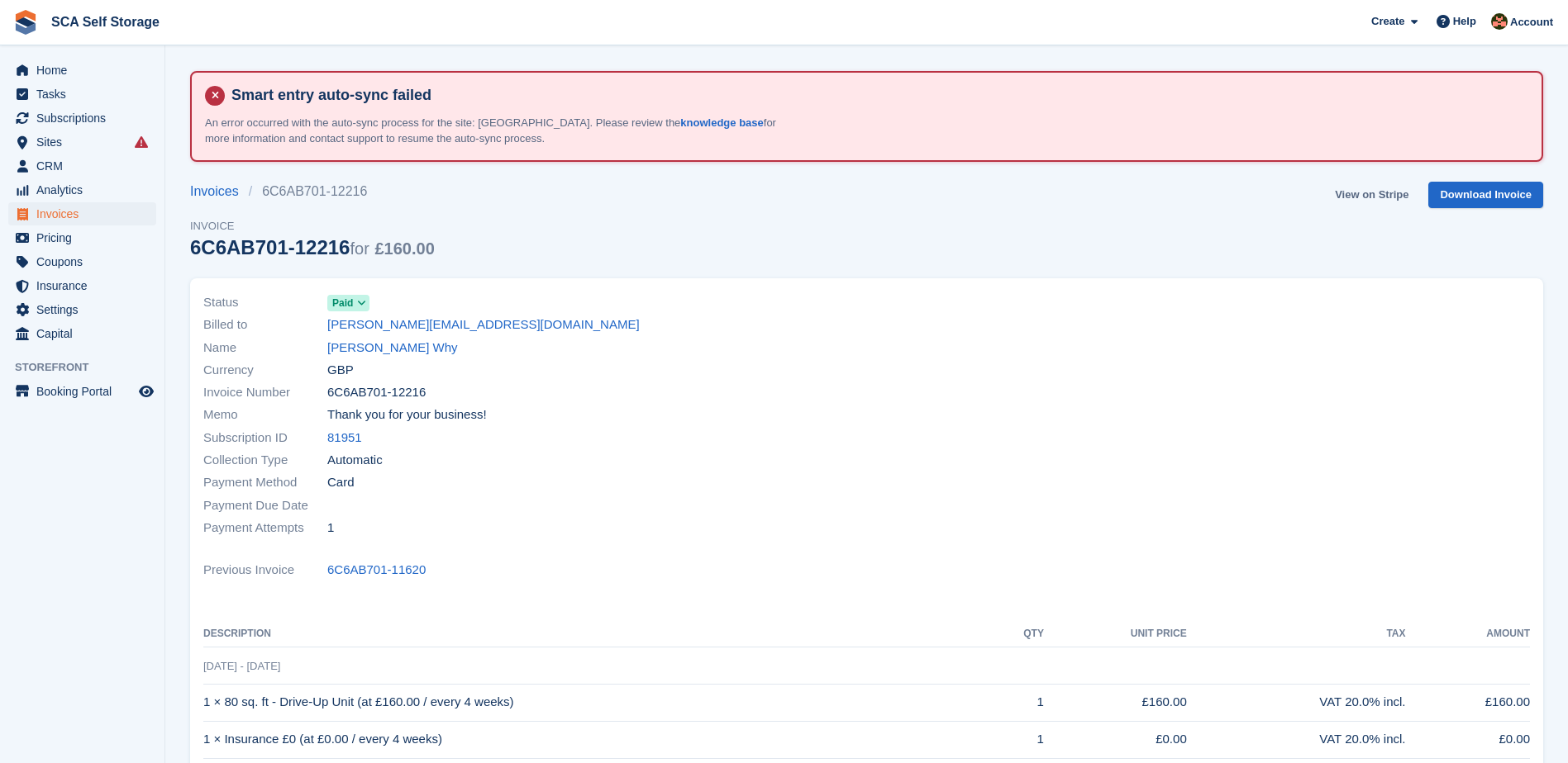
click at [1368, 190] on link "View on Stripe" at bounding box center [1371, 196] width 87 height 27
click at [384, 356] on link "Anthony Why" at bounding box center [392, 348] width 131 height 19
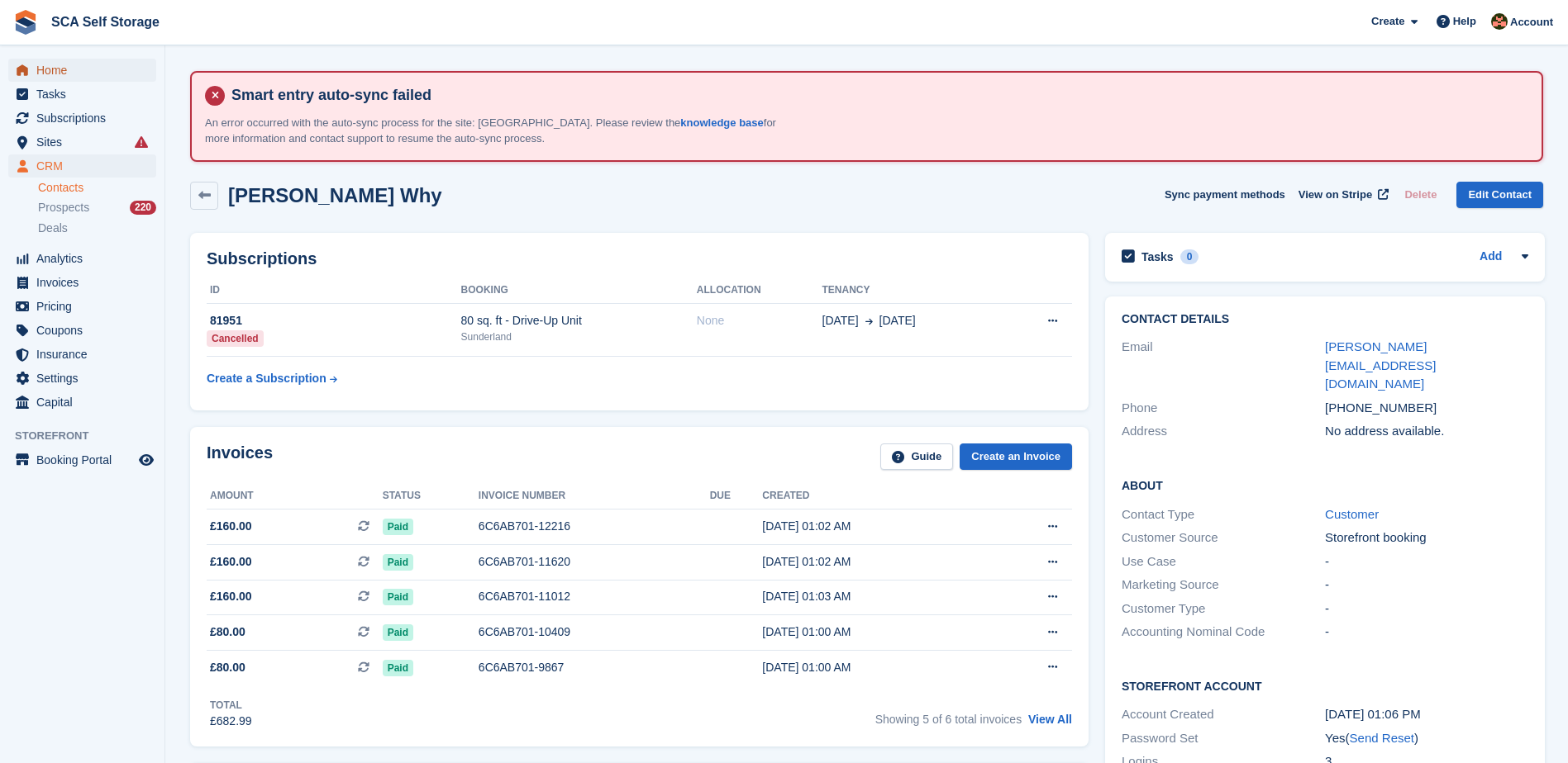
click at [50, 72] on span "Home" at bounding box center [85, 71] width 99 height 24
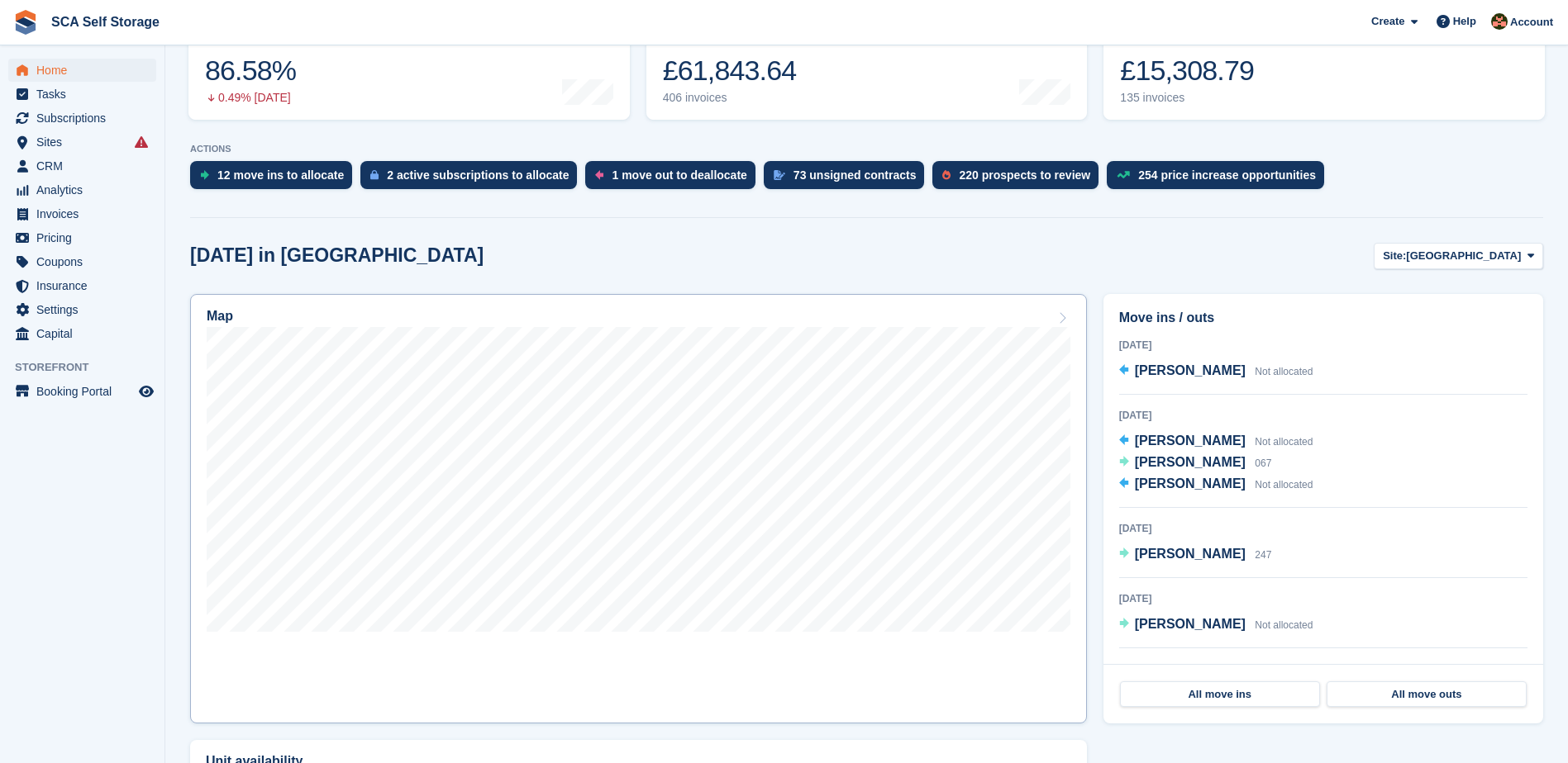
scroll to position [372, 0]
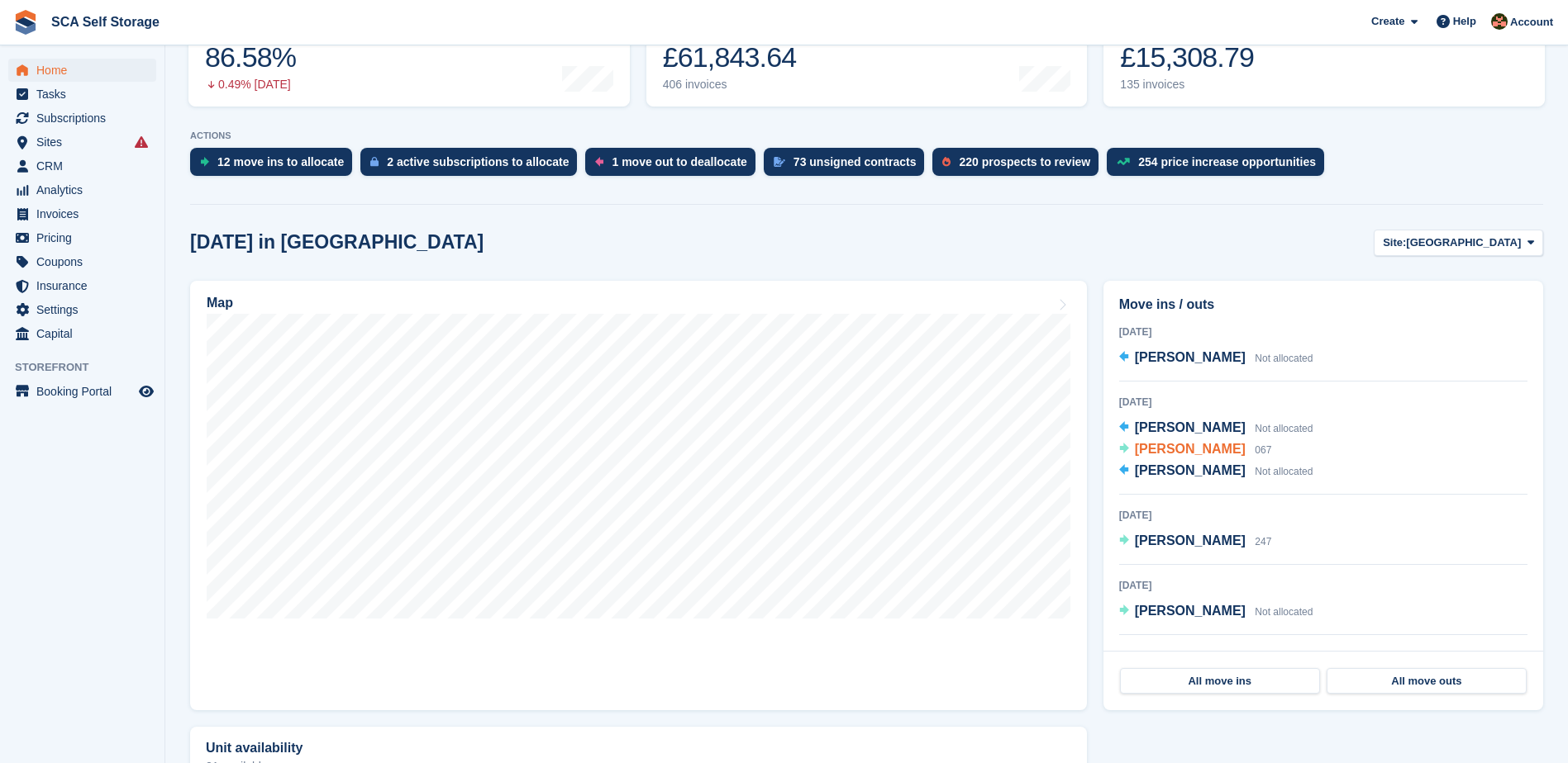
click at [1182, 449] on span "[PERSON_NAME]" at bounding box center [1190, 449] width 111 height 14
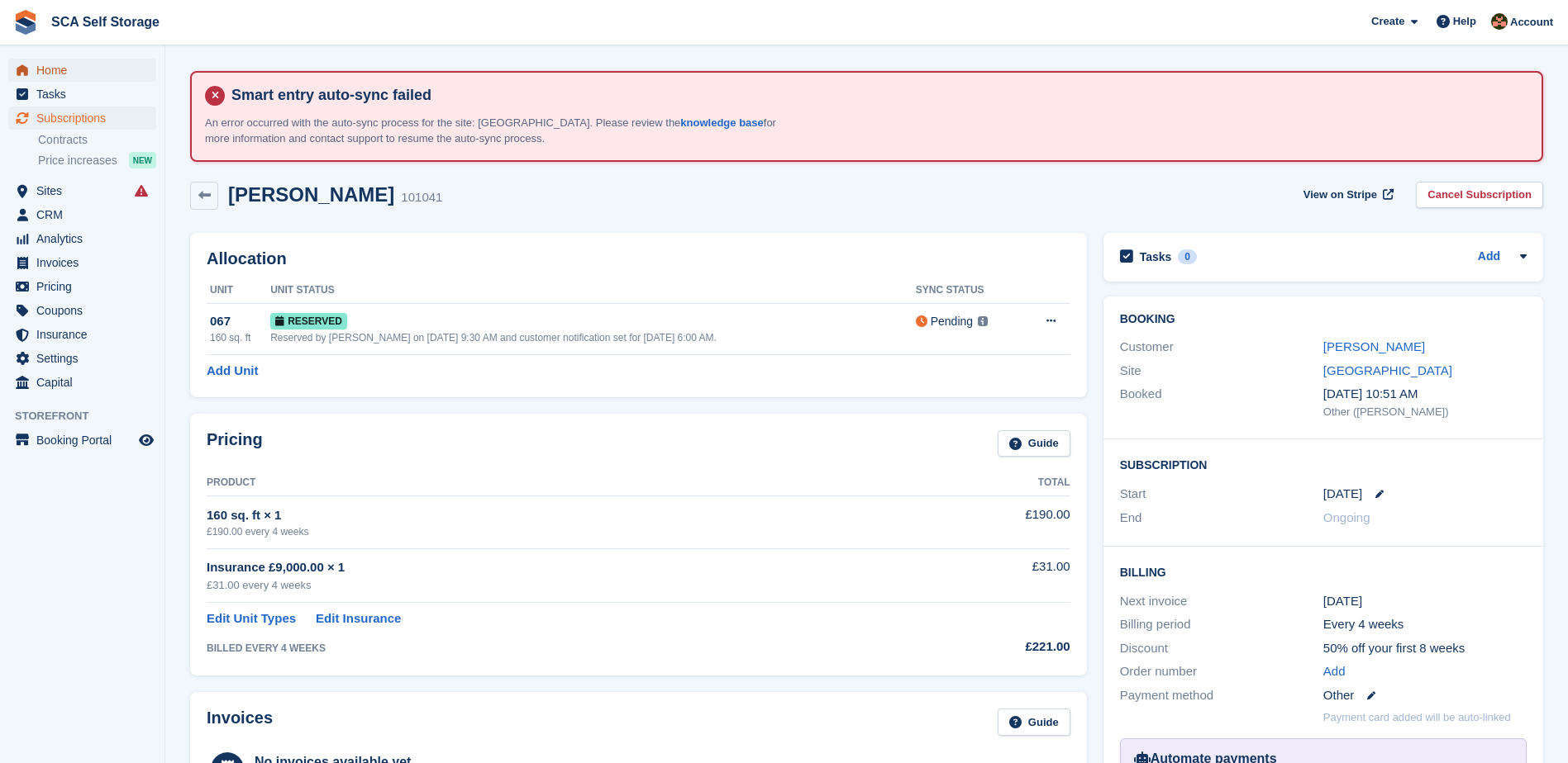
click at [92, 63] on span "Home" at bounding box center [85, 71] width 99 height 24
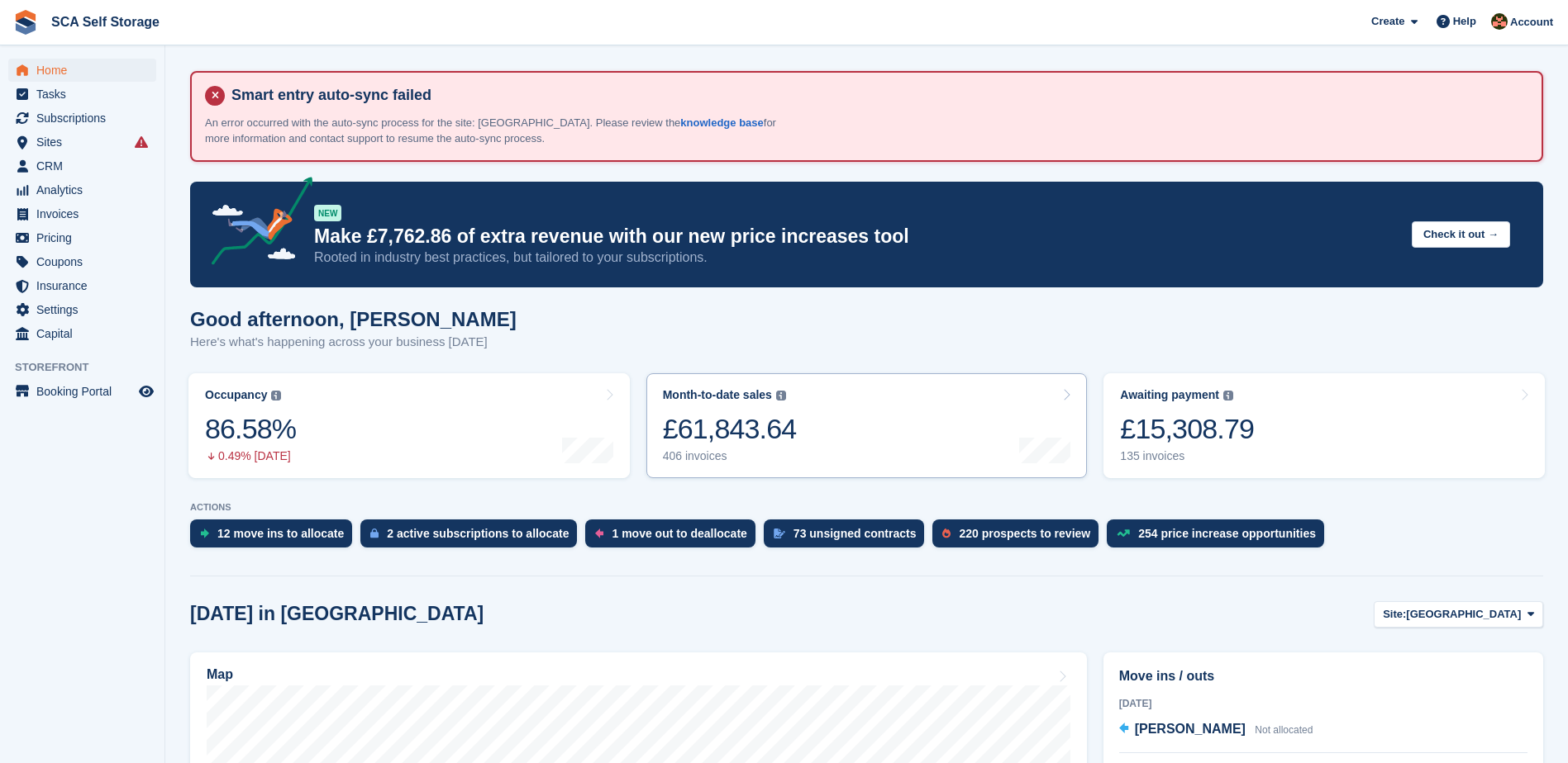
scroll to position [268, 0]
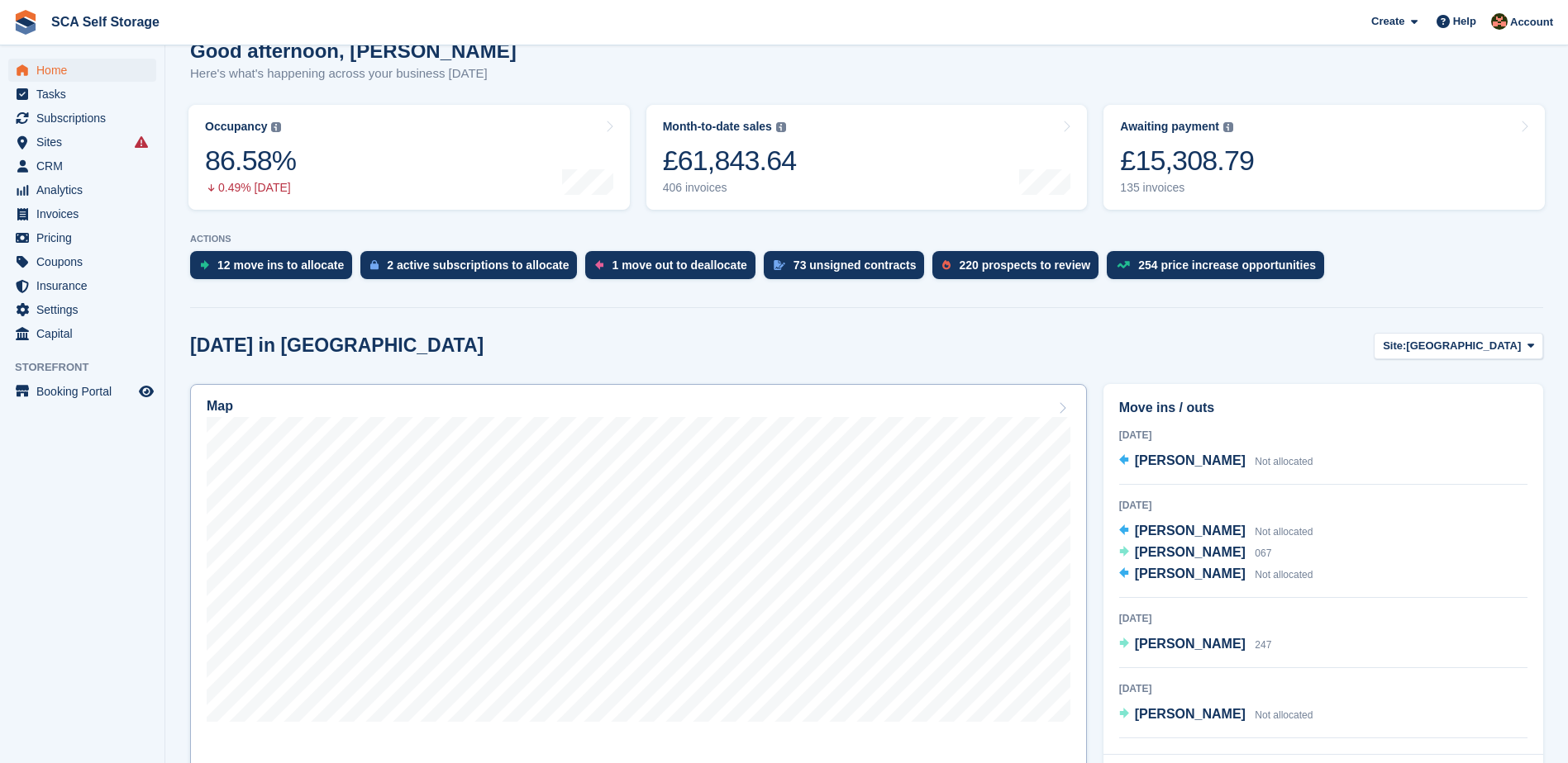
click at [962, 407] on div "Map" at bounding box center [638, 408] width 864 height 18
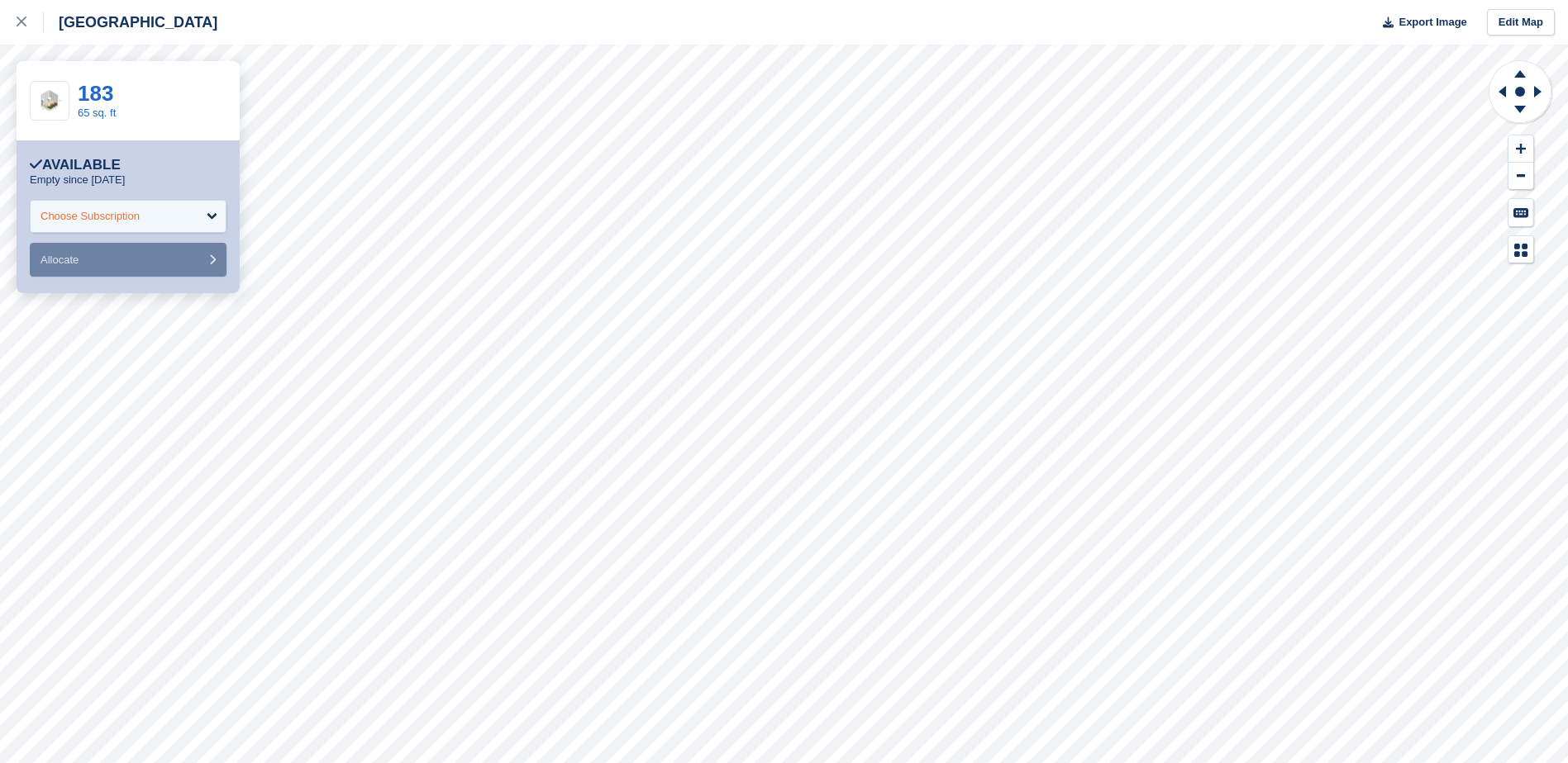
click at [140, 220] on div "Choose Subscription" at bounding box center [90, 217] width 99 height 16
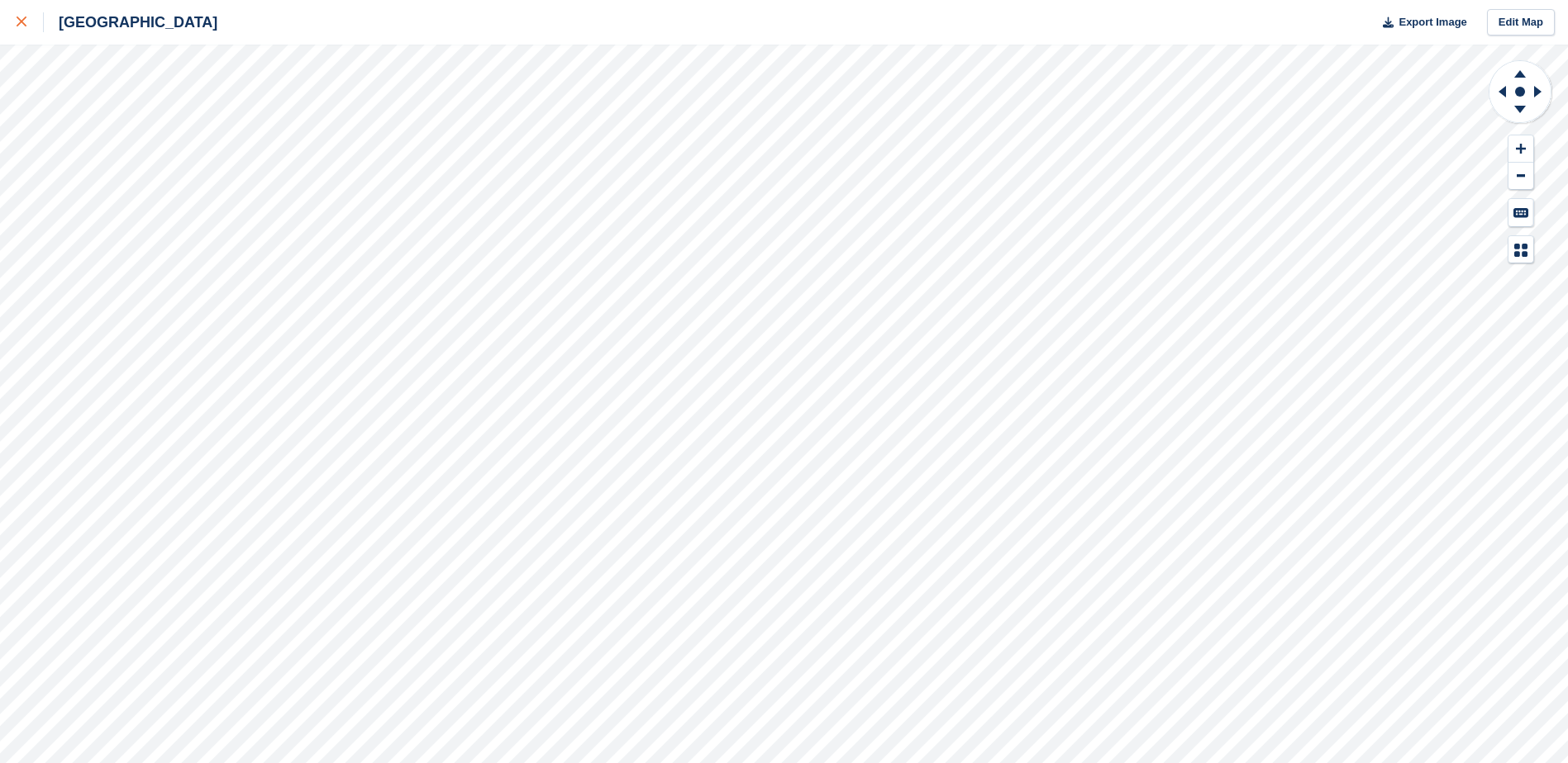
click at [24, 24] on icon at bounding box center [21, 21] width 10 height 10
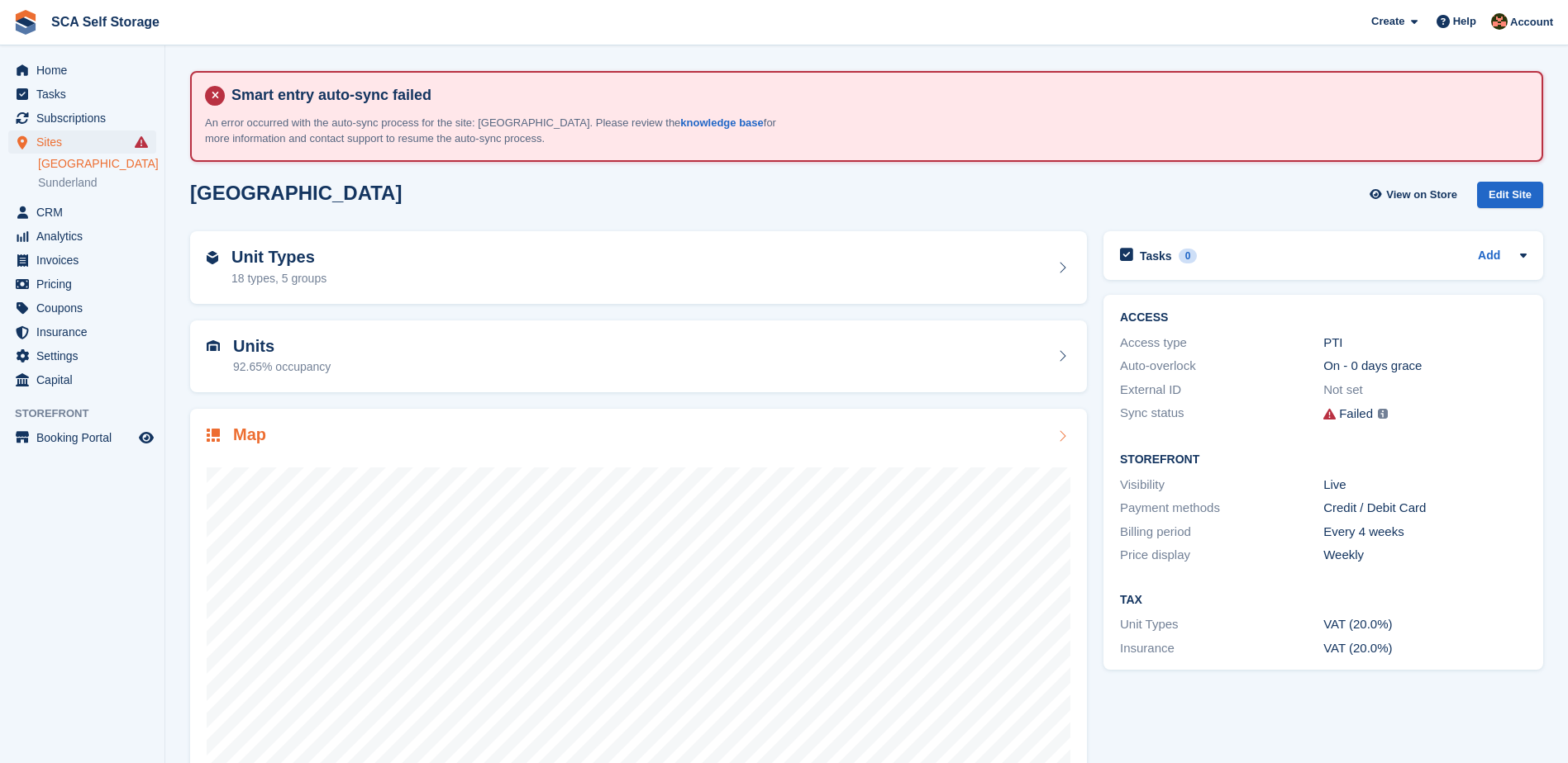
click at [696, 449] on div at bounding box center [638, 613] width 864 height 331
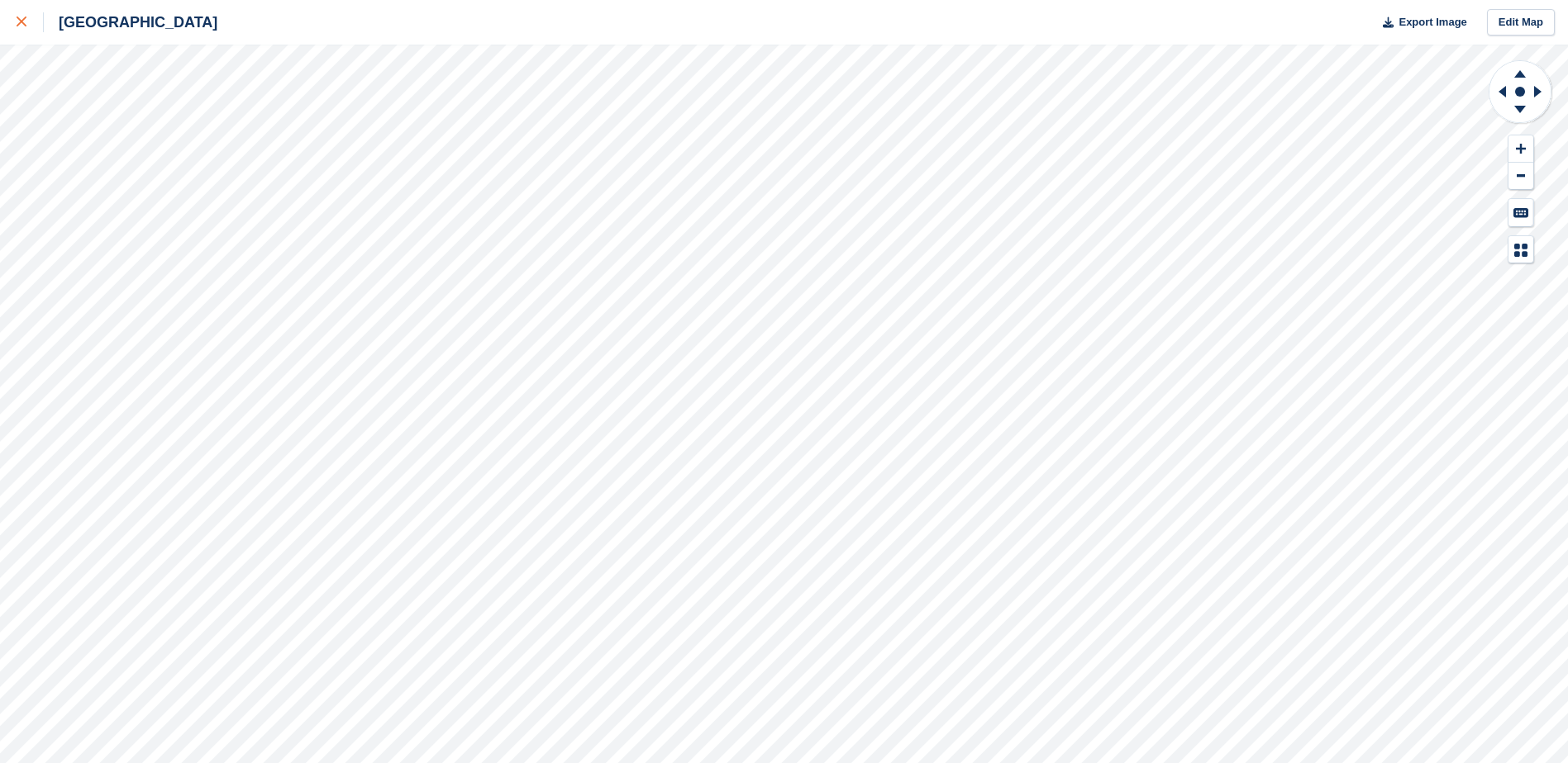
click at [21, 25] on icon at bounding box center [21, 21] width 10 height 10
